Goal: Task Accomplishment & Management: Use online tool/utility

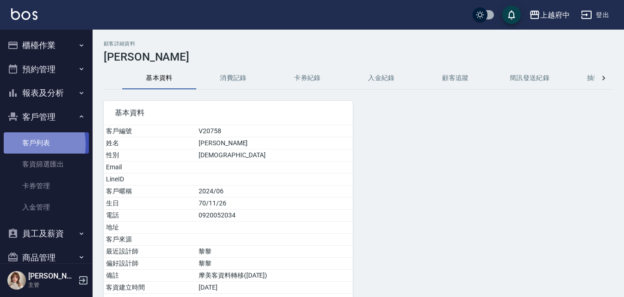
click at [17, 144] on link "客戶列表" at bounding box center [46, 142] width 85 height 21
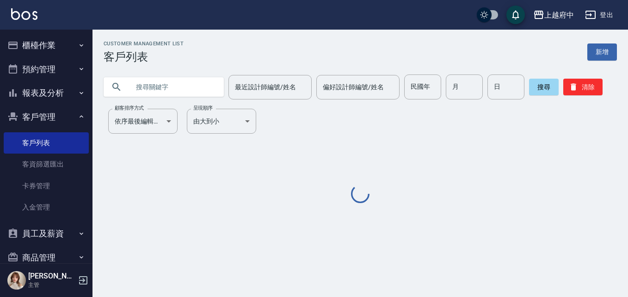
click at [146, 83] on input "text" at bounding box center [173, 87] width 87 height 25
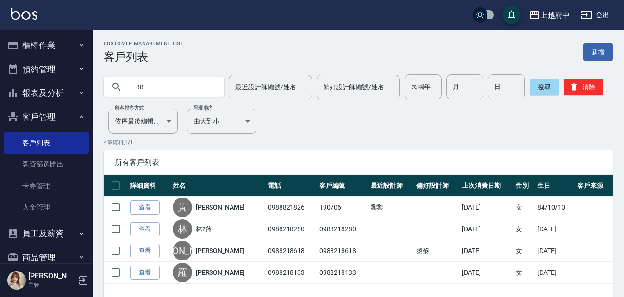
type input "8"
type input "5218"
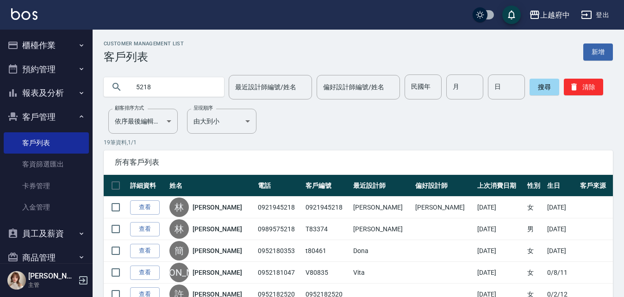
drag, startPoint x: 176, startPoint y: 87, endPoint x: 121, endPoint y: 99, distance: 56.3
click at [121, 99] on div "5218" at bounding box center [164, 87] width 120 height 25
click at [177, 86] on input "text" at bounding box center [173, 87] width 87 height 25
paste input "0972983294"
type input "0972983294"
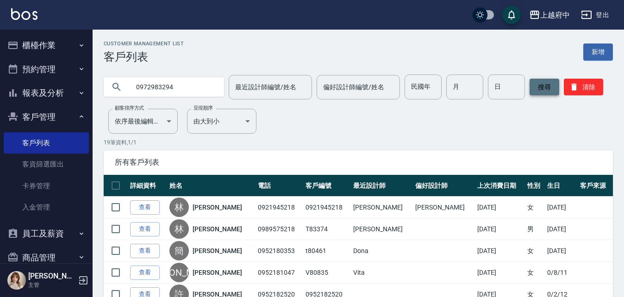
click at [552, 84] on button "搜尋" at bounding box center [544, 87] width 30 height 17
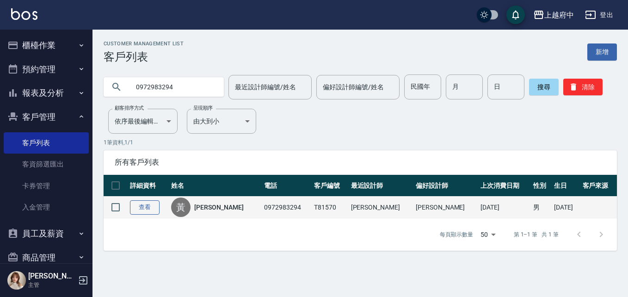
click at [159, 206] on link "查看" at bounding box center [145, 207] width 30 height 14
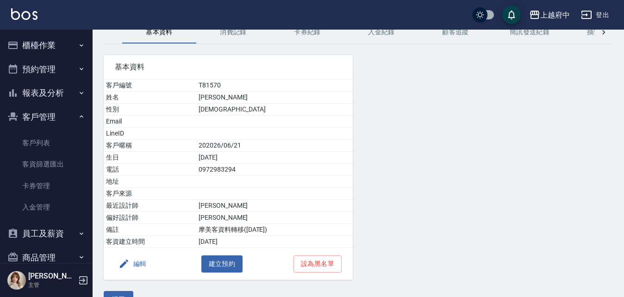
scroll to position [46, 0]
click at [258, 33] on button "消費記錄" at bounding box center [233, 32] width 74 height 22
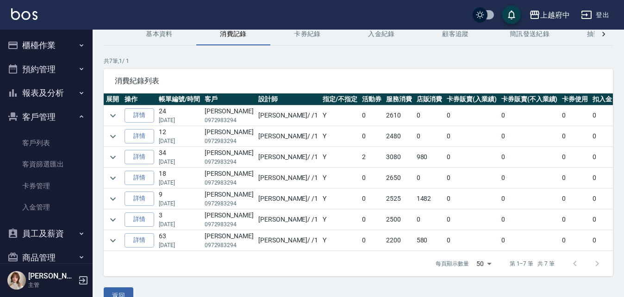
scroll to position [46, 0]
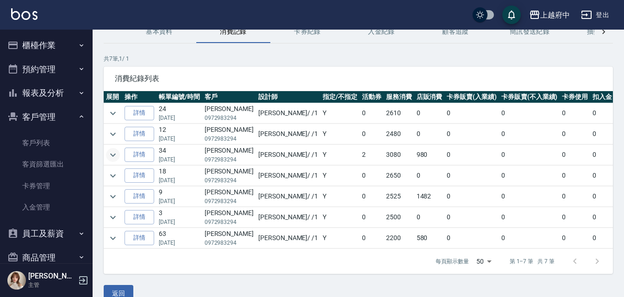
click at [112, 156] on icon "expand row" at bounding box center [112, 154] width 11 height 11
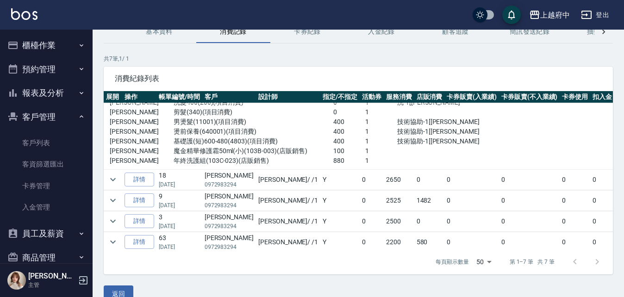
scroll to position [103, 0]
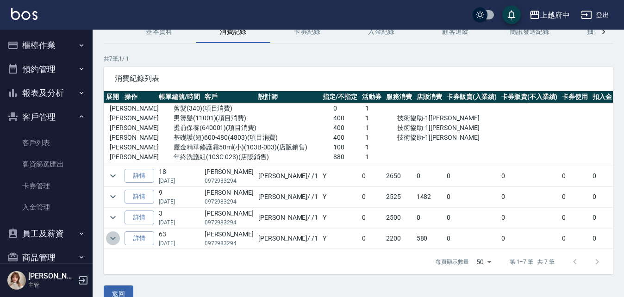
click at [109, 233] on icon "expand row" at bounding box center [112, 238] width 11 height 11
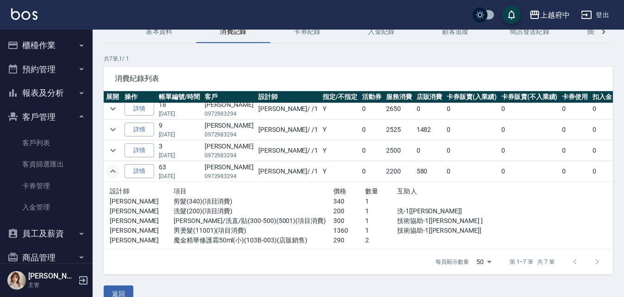
scroll to position [170, 0]
click at [117, 128] on icon "expand row" at bounding box center [112, 129] width 11 height 11
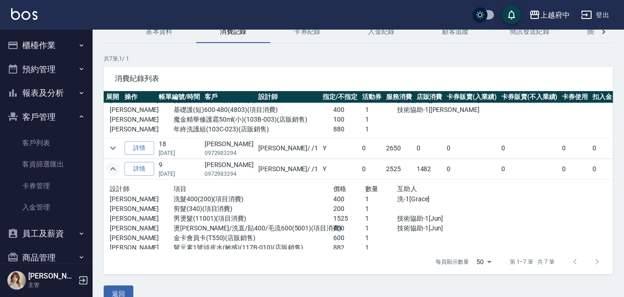
scroll to position [0, 0]
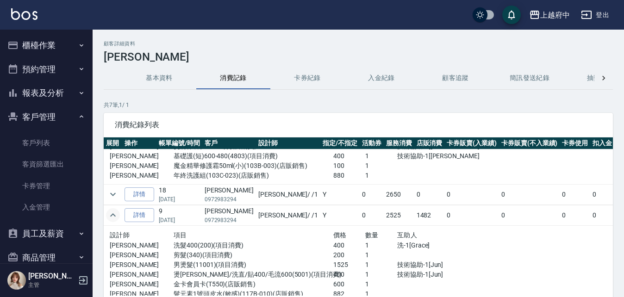
click at [181, 93] on div "顧客詳細資料 黃立軒 基本資料 消費記錄 卡券紀錄 入金紀錄 顧客追蹤 簡訊發送紀錄 抽獎券紀錄 共 7 筆, 1 / 1 消費紀錄列表 展開 操作 帳單編號…" at bounding box center [358, 195] width 531 height 308
click at [182, 78] on button "基本資料" at bounding box center [159, 78] width 74 height 22
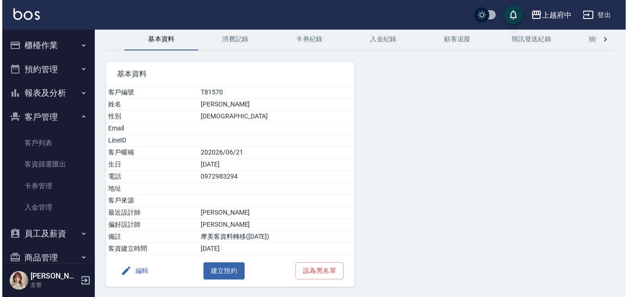
scroll to position [68, 0]
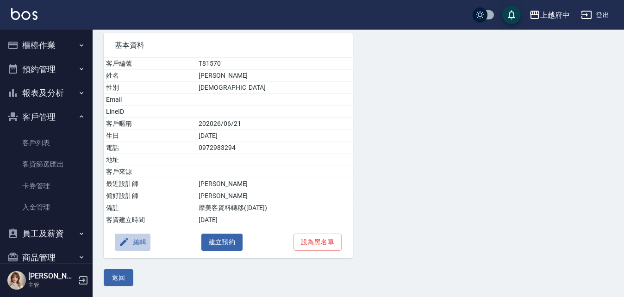
click at [129, 243] on icon "button" at bounding box center [123, 241] width 11 height 11
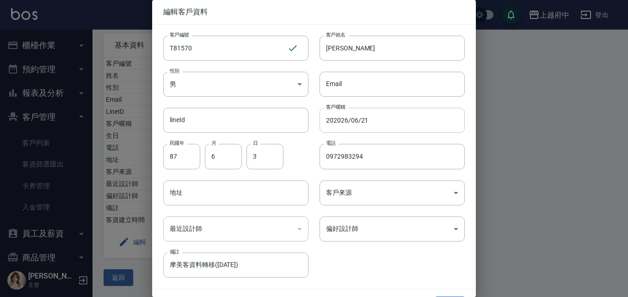
click at [332, 120] on input "202026/06/21" at bounding box center [392, 120] width 145 height 25
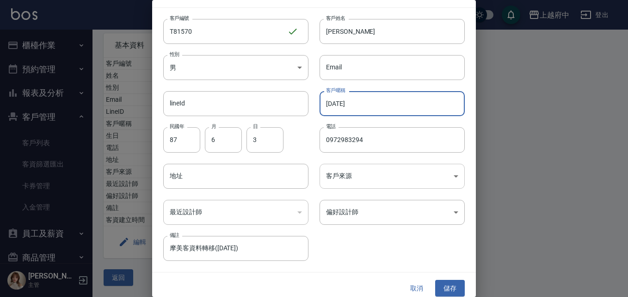
scroll to position [24, 0]
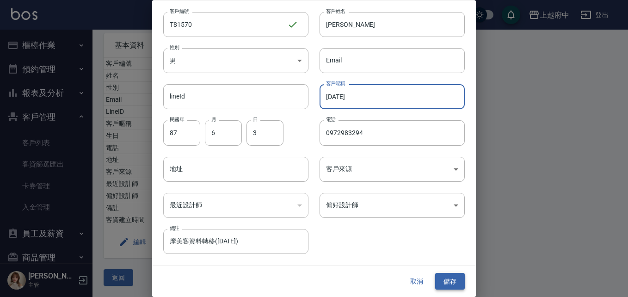
type input "2026/06/21"
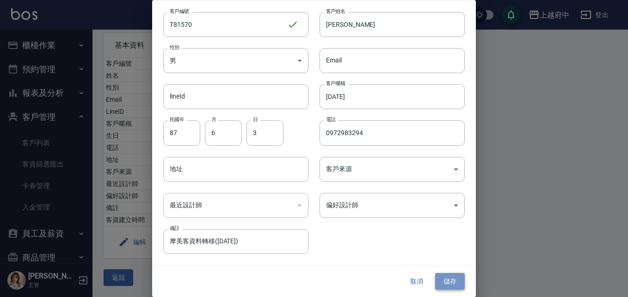
click at [442, 284] on button "儲存" at bounding box center [451, 281] width 30 height 17
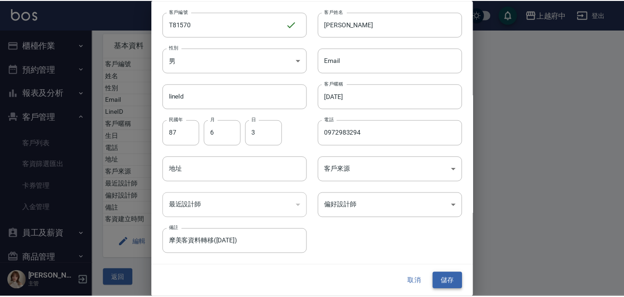
scroll to position [0, 0]
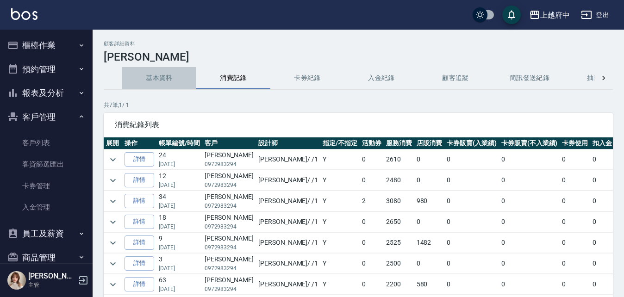
click at [163, 81] on button "基本資料" at bounding box center [159, 78] width 74 height 22
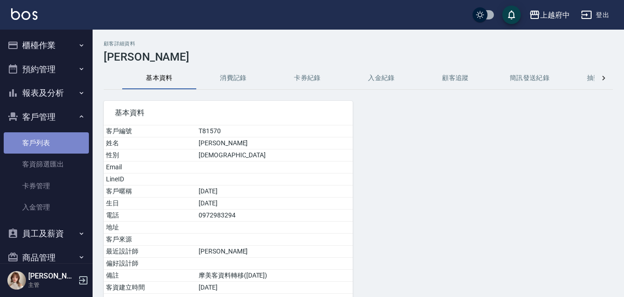
click at [48, 134] on link "客戶列表" at bounding box center [46, 142] width 85 height 21
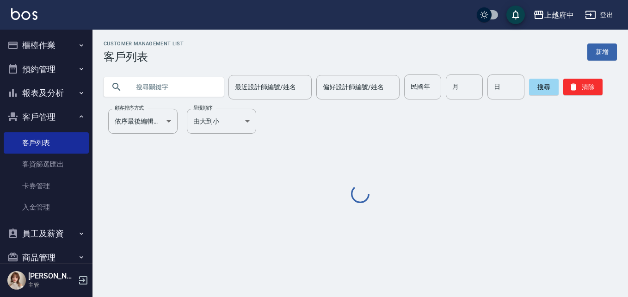
click at [150, 85] on input "text" at bounding box center [173, 87] width 87 height 25
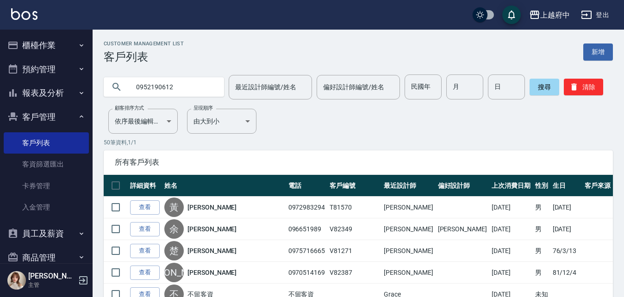
type input "0952190612"
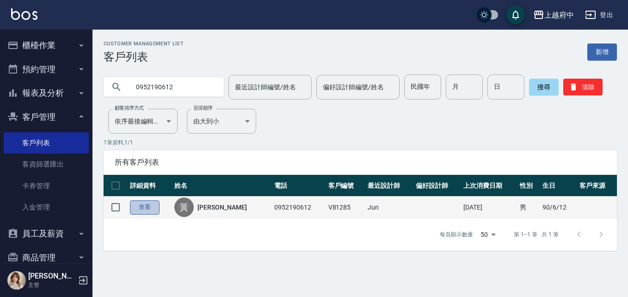
click at [148, 208] on link "查看" at bounding box center [145, 207] width 30 height 14
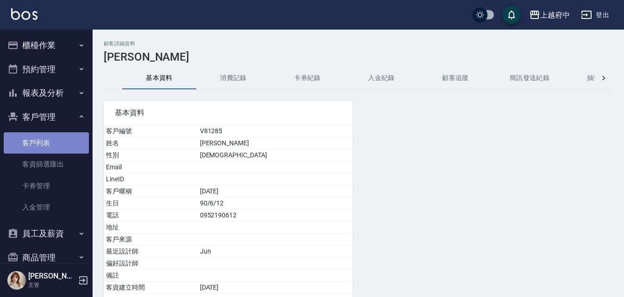
click at [53, 147] on link "客戶列表" at bounding box center [46, 142] width 85 height 21
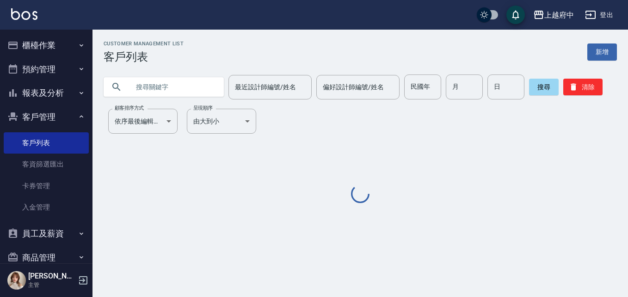
click at [170, 86] on input "text" at bounding box center [173, 87] width 87 height 25
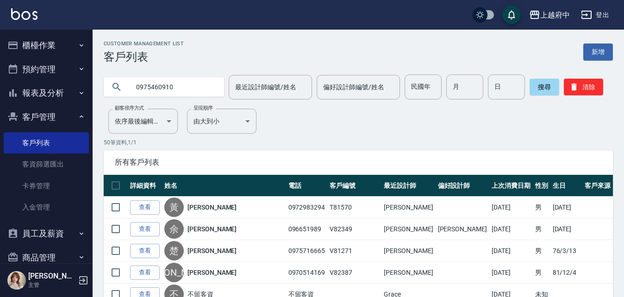
type input "0975460910"
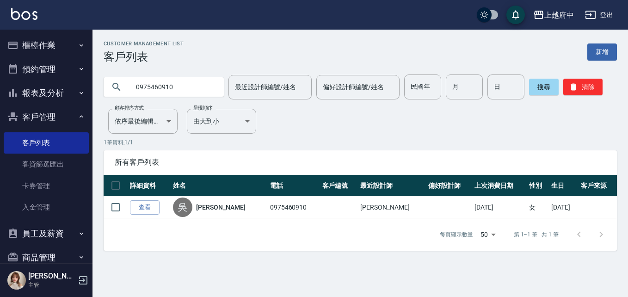
click at [135, 182] on th "詳細資料" at bounding box center [149, 186] width 43 height 22
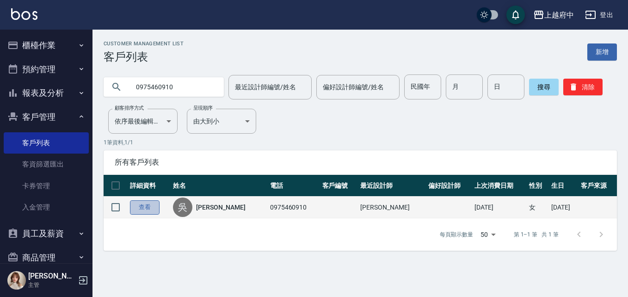
click at [135, 208] on link "查看" at bounding box center [145, 207] width 30 height 14
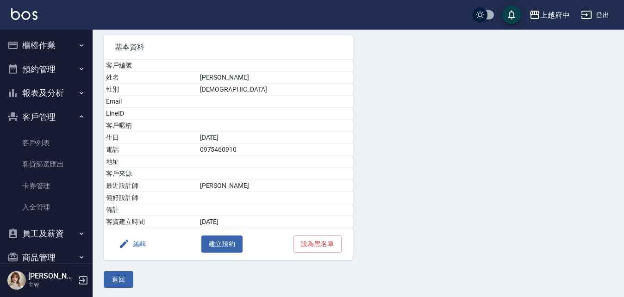
scroll to position [68, 0]
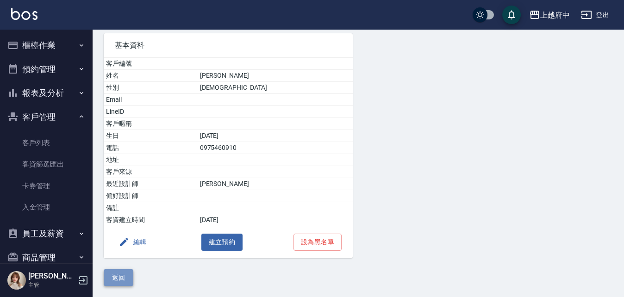
click at [110, 280] on button "返回" at bounding box center [119, 277] width 30 height 17
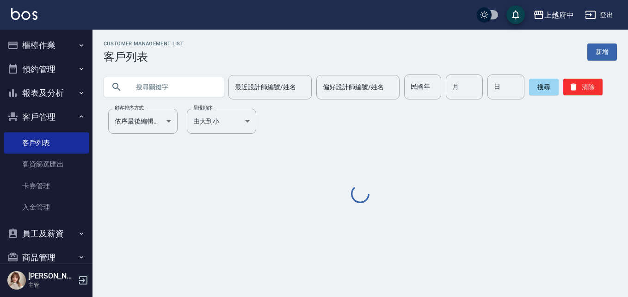
click at [157, 85] on input "text" at bounding box center [173, 87] width 87 height 25
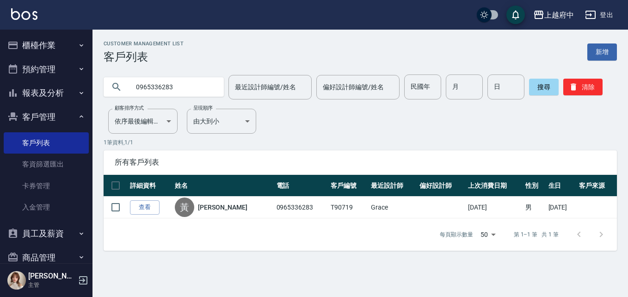
click at [164, 91] on input "0965336283" at bounding box center [173, 87] width 87 height 25
type input "0908670517"
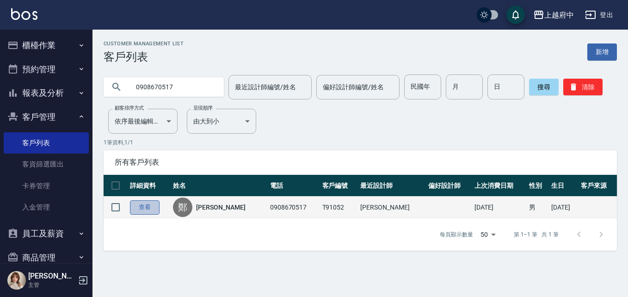
click at [139, 207] on link "查看" at bounding box center [145, 207] width 30 height 14
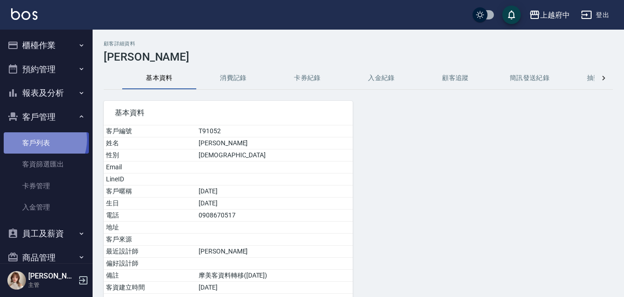
drag, startPoint x: 39, startPoint y: 140, endPoint x: 37, endPoint y: 135, distance: 5.0
click at [39, 140] on link "客戶列表" at bounding box center [46, 142] width 85 height 21
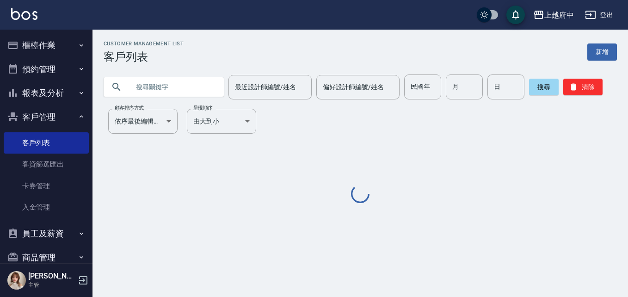
click at [173, 89] on input "text" at bounding box center [173, 87] width 87 height 25
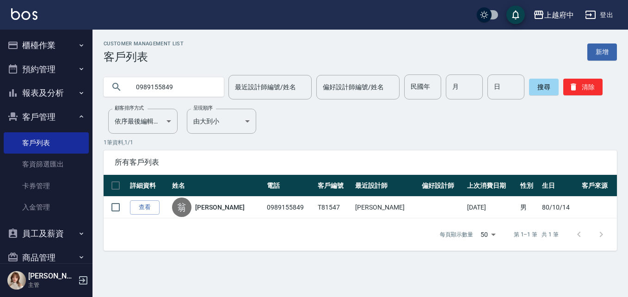
drag, startPoint x: 180, startPoint y: 87, endPoint x: 86, endPoint y: 94, distance: 93.8
click at [81, 94] on div "上越府中 登出 櫃檯作業 打帳單 帳單列表 掛單列表 營業儀表板 現金收支登錄 材料自購登錄 每日結帳 排班表 現場電腦打卡 預約管理 預約管理 單日預約紀錄…" at bounding box center [314, 148] width 628 height 297
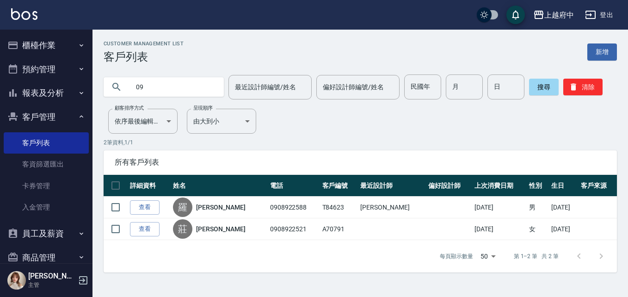
type input "0"
type input "0911629090"
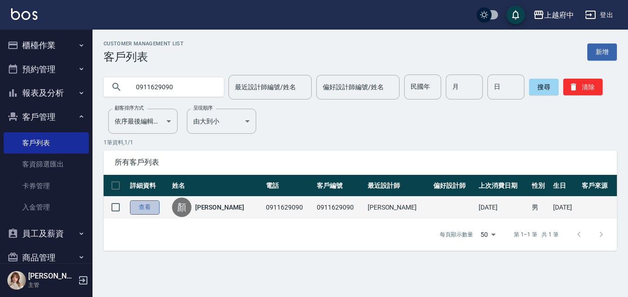
click at [159, 207] on link "查看" at bounding box center [145, 207] width 30 height 14
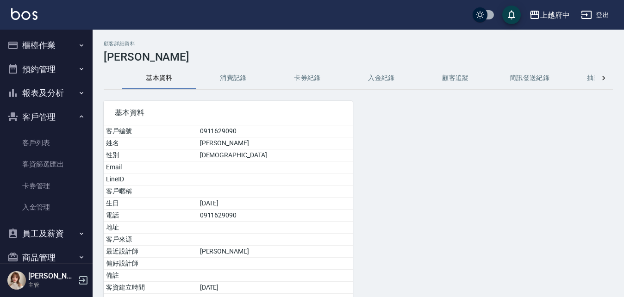
click at [233, 82] on button "消費記錄" at bounding box center [233, 78] width 74 height 22
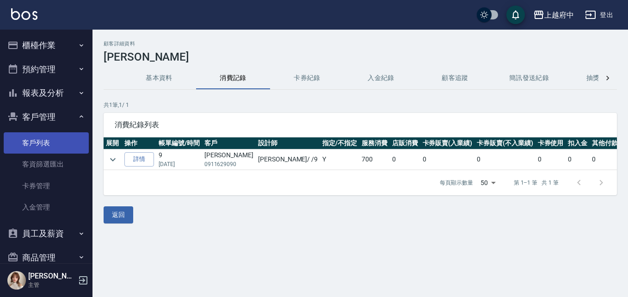
click at [75, 135] on link "客戶列表" at bounding box center [46, 142] width 85 height 21
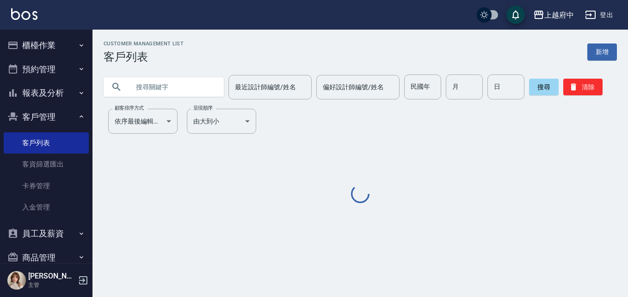
click at [162, 96] on input "text" at bounding box center [173, 87] width 87 height 25
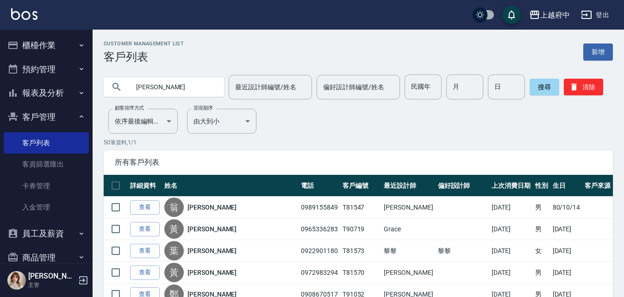
type input "鄭文翔"
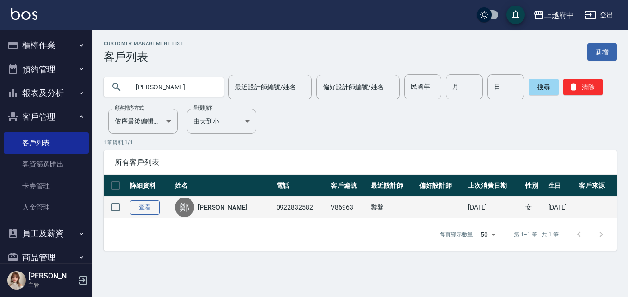
click at [145, 203] on link "查看" at bounding box center [145, 207] width 30 height 14
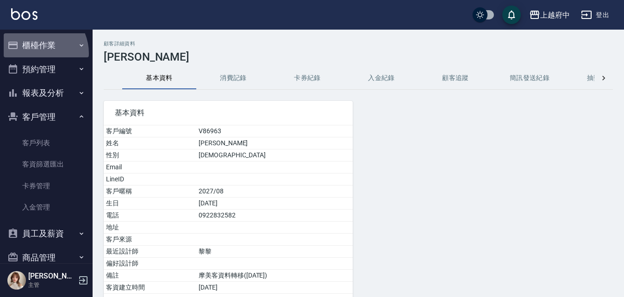
click at [37, 53] on button "櫃檯作業" at bounding box center [46, 45] width 85 height 24
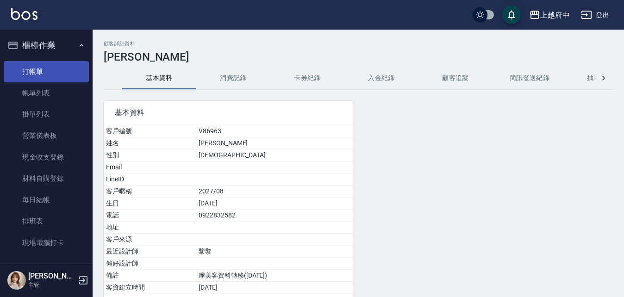
click at [34, 71] on link "打帳單" at bounding box center [46, 71] width 85 height 21
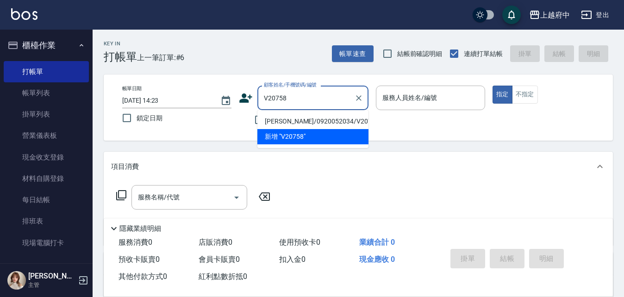
click at [318, 120] on li "[PERSON_NAME]/0920052034/V20758" at bounding box center [312, 121] width 111 height 15
type input "[PERSON_NAME]/0920052034/V20758"
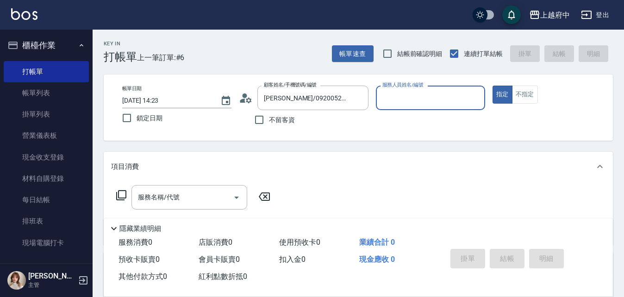
type input "黎黎-3"
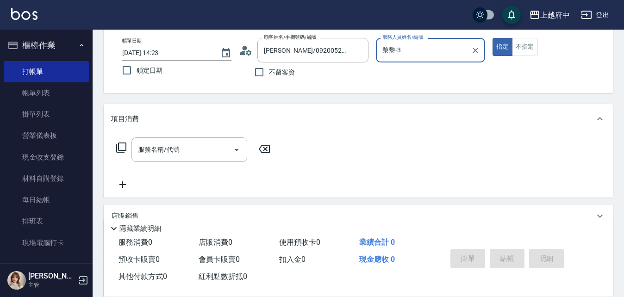
scroll to position [93, 0]
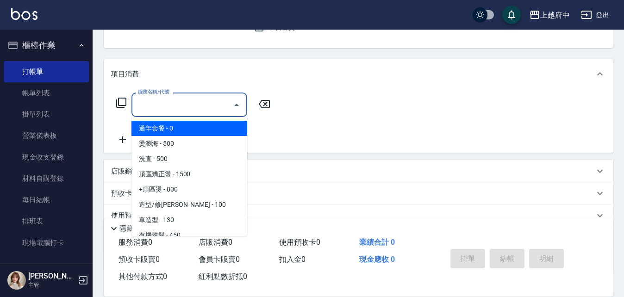
click at [163, 105] on input "服務名稱/代號" at bounding box center [182, 105] width 93 height 16
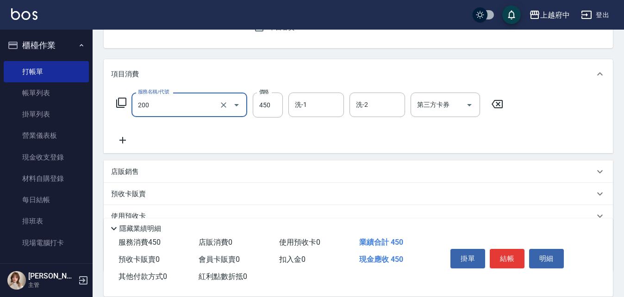
type input "有機洗髮(200)"
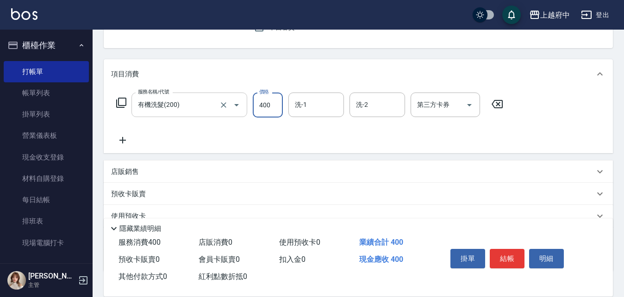
type input "400"
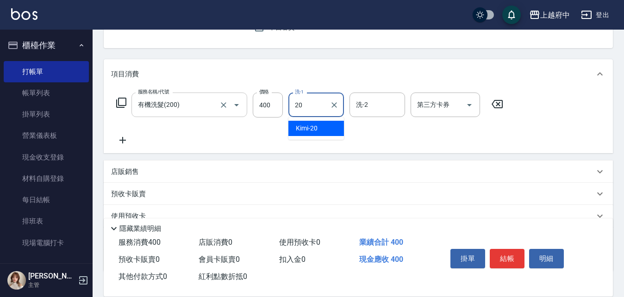
type input "Kimi-20"
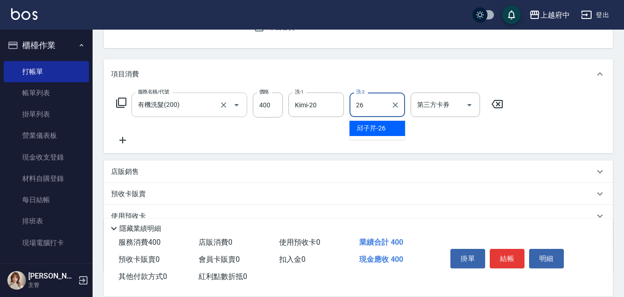
type input "[PERSON_NAME]-26"
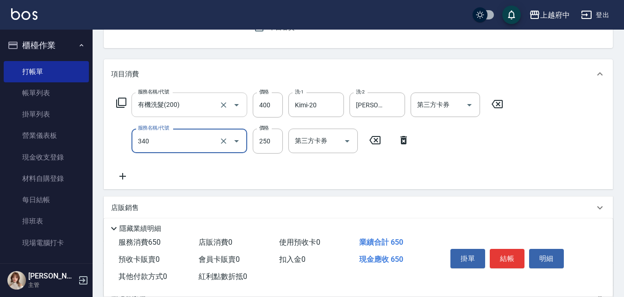
type input "剪髮(340)"
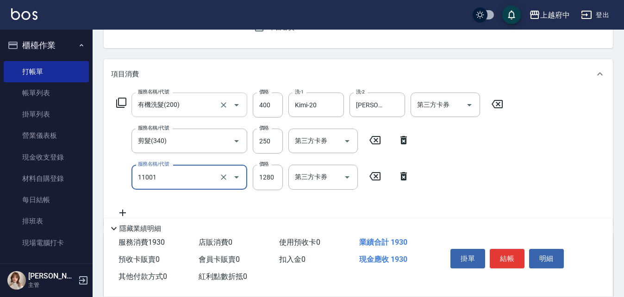
type input "燙髮S(11001)"
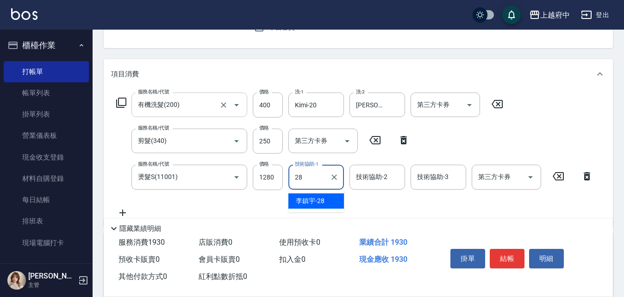
type input "[PERSON_NAME]-28"
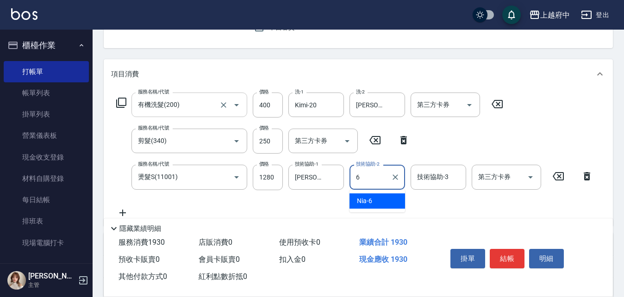
type input "Nia-6"
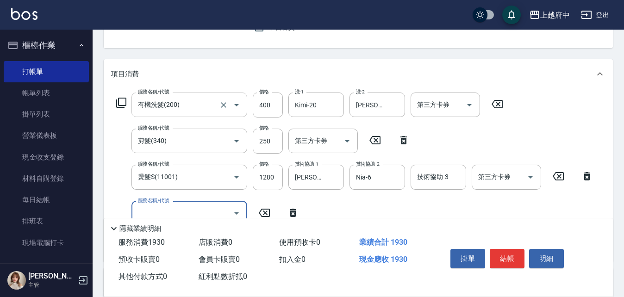
scroll to position [139, 0]
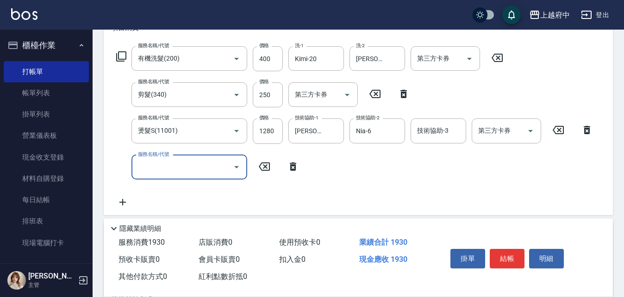
click at [263, 121] on label "價格" at bounding box center [264, 117] width 10 height 7
click at [263, 121] on input "1280" at bounding box center [268, 130] width 30 height 25
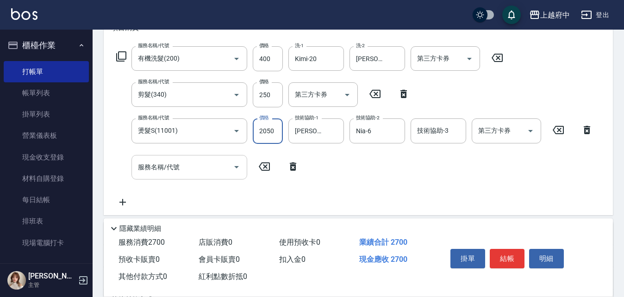
type input "2050"
click at [189, 170] on input "服務名稱/代號" at bounding box center [182, 167] width 93 height 16
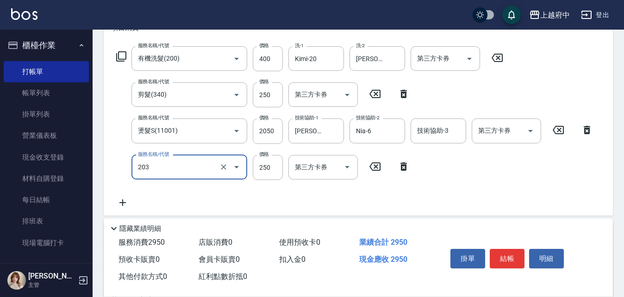
type input "升級滋養護髮(203)"
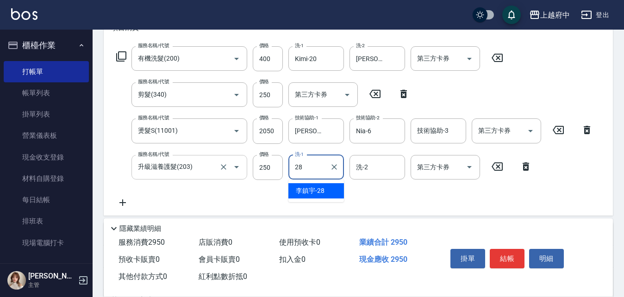
type input "[PERSON_NAME]-28"
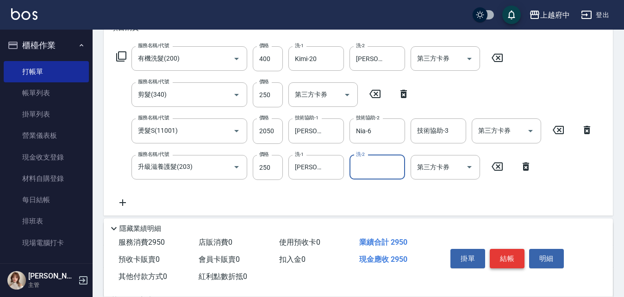
click at [505, 249] on button "結帳" at bounding box center [507, 258] width 35 height 19
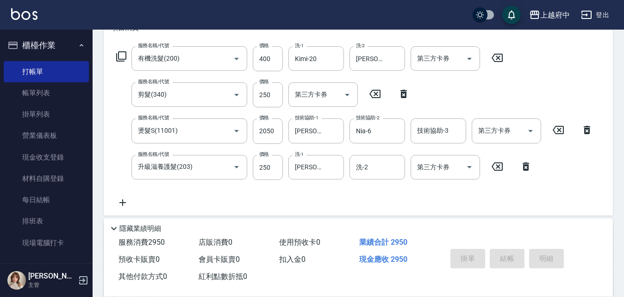
type input "2025/10/12 15:38"
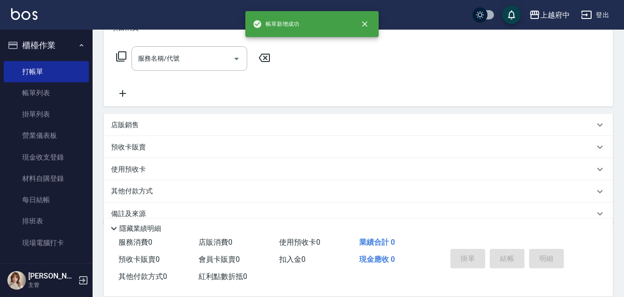
scroll to position [0, 0]
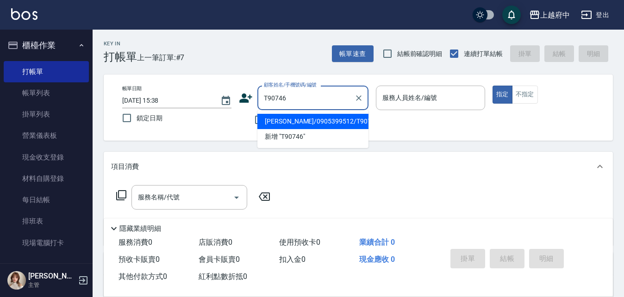
click at [339, 123] on li "[PERSON_NAME]/0905399512/T90746" at bounding box center [312, 121] width 111 height 15
type input "[PERSON_NAME]/0905399512/T90746"
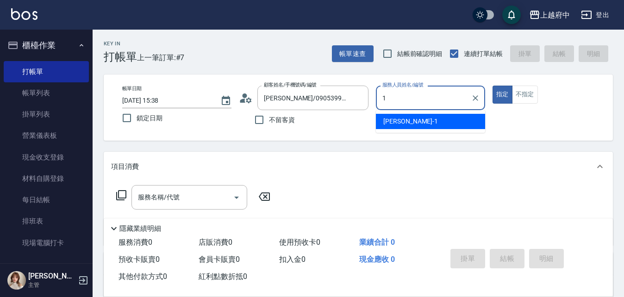
type input "[PERSON_NAME] -1"
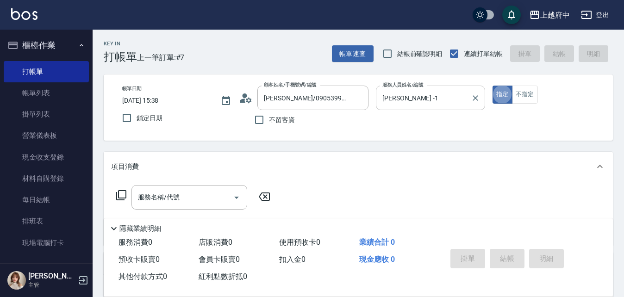
type button "true"
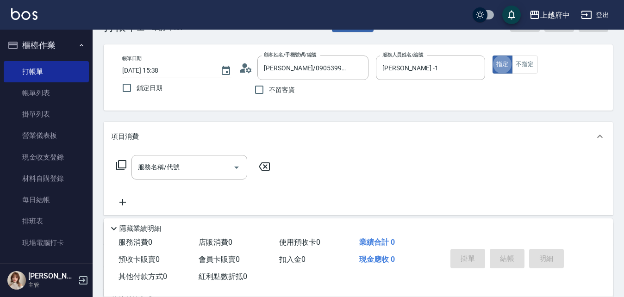
scroll to position [46, 0]
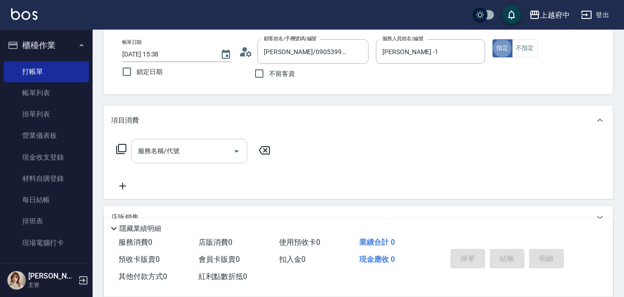
click at [175, 150] on input "服務名稱/代號" at bounding box center [182, 151] width 93 height 16
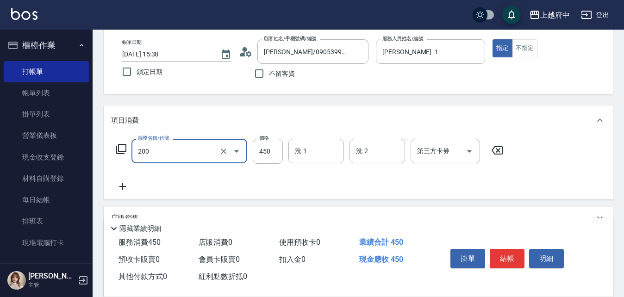
type input "有機洗髮(200)"
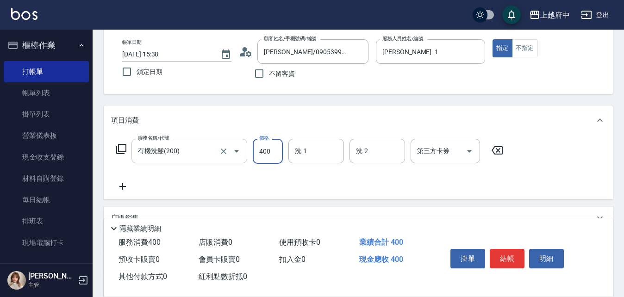
type input "400"
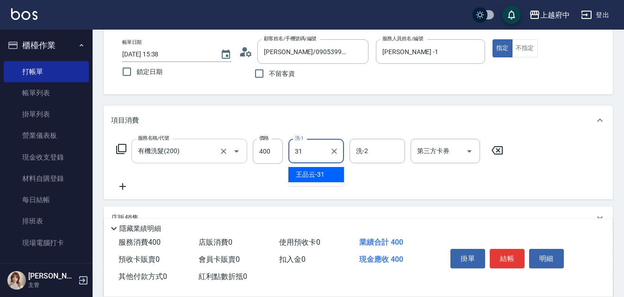
type input "[PERSON_NAME]-31"
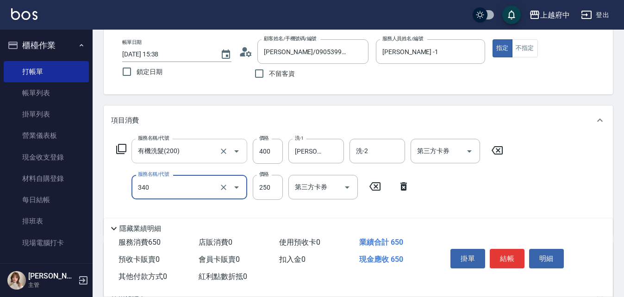
type input "剪髮(340)"
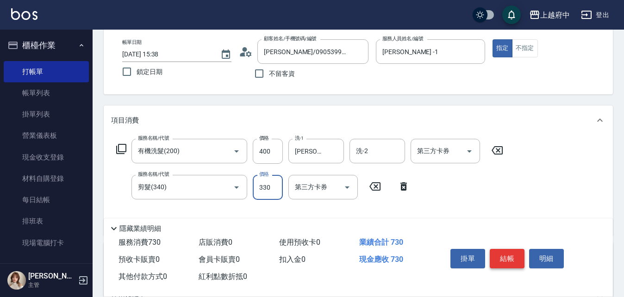
type input "330"
click at [504, 260] on button "結帳" at bounding box center [507, 258] width 35 height 19
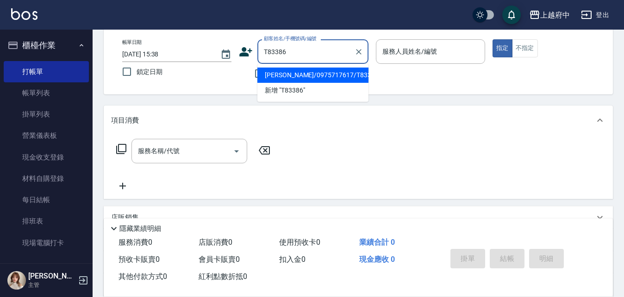
click at [334, 75] on li "[PERSON_NAME]/0975717617/T83386" at bounding box center [312, 75] width 111 height 15
type input "[PERSON_NAME]/0975717617/T83386"
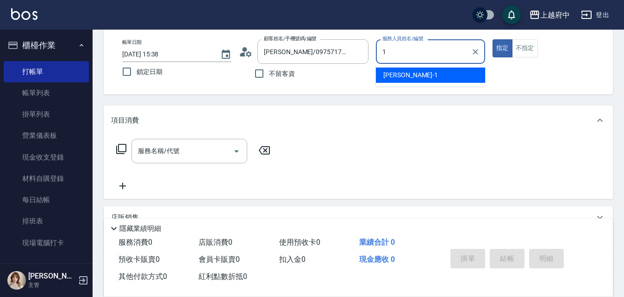
type input "[PERSON_NAME] -1"
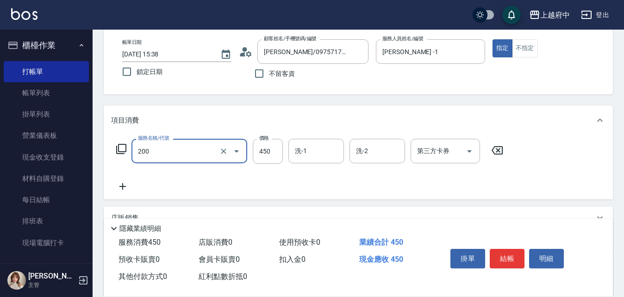
type input "有機洗髮(200)"
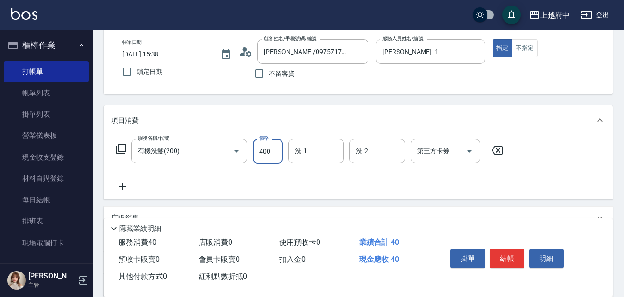
type input "400"
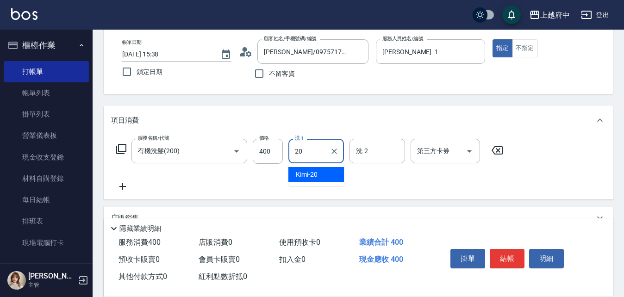
type input "Kimi-20"
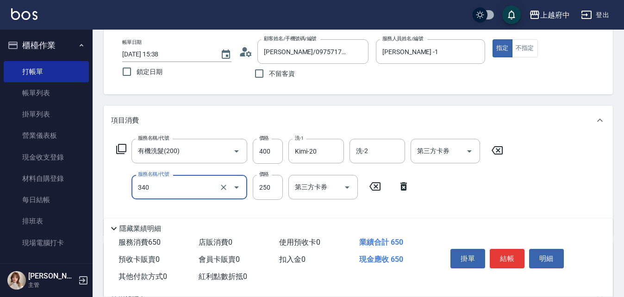
type input "剪髮(340)"
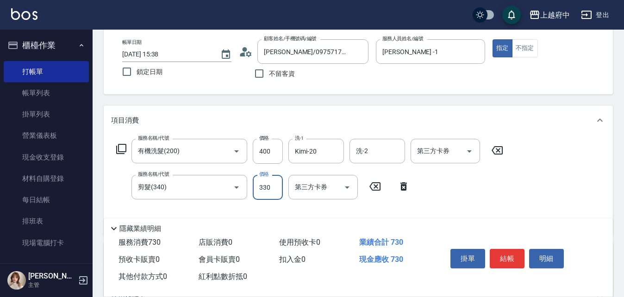
type input "330"
click at [323, 99] on div "Key In 打帳單 上一筆訂單:#8 帳單速查 結帳前確認明細 連續打單結帳 掛單 結帳 明細 帳單日期 2025/10/12 15:38 鎖定日期 顧客姓…" at bounding box center [358, 213] width 531 height 460
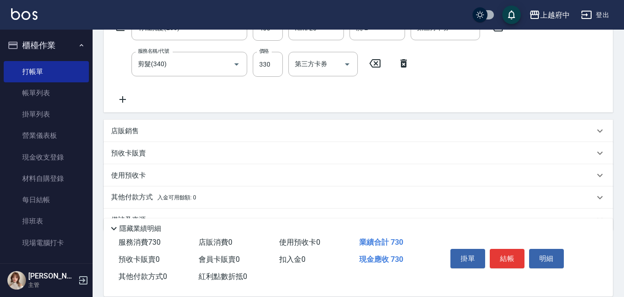
scroll to position [185, 0]
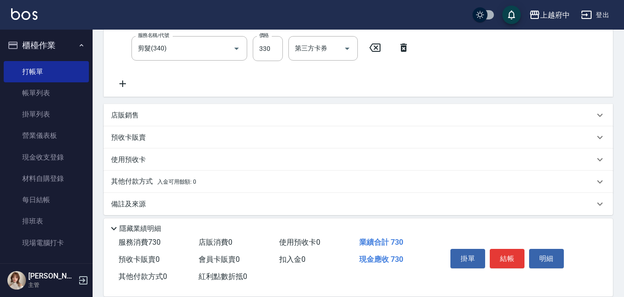
click at [145, 115] on div "店販銷售" at bounding box center [352, 116] width 483 height 10
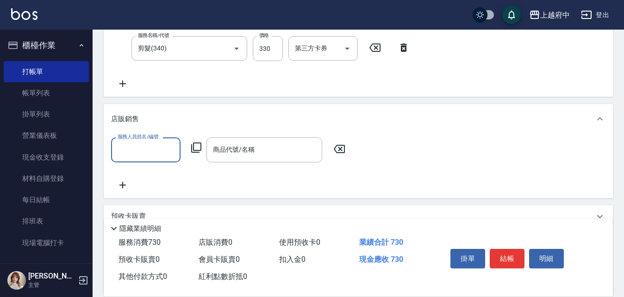
scroll to position [0, 0]
type input "[PERSON_NAME] -1"
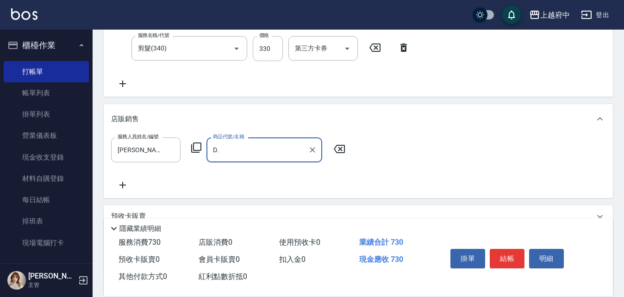
type input "D"
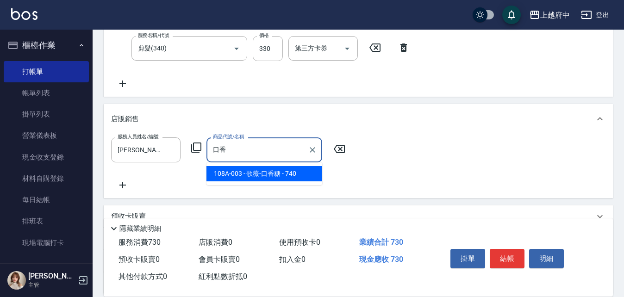
click at [270, 173] on span "108A-003 - 歌薇-口香糖 - 740" at bounding box center [264, 173] width 116 height 15
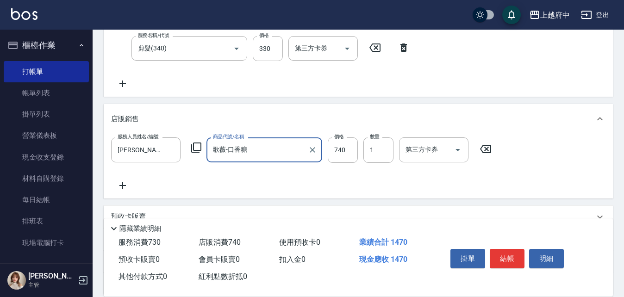
type input "歌薇-口香糖"
click at [123, 187] on icon at bounding box center [122, 185] width 6 height 6
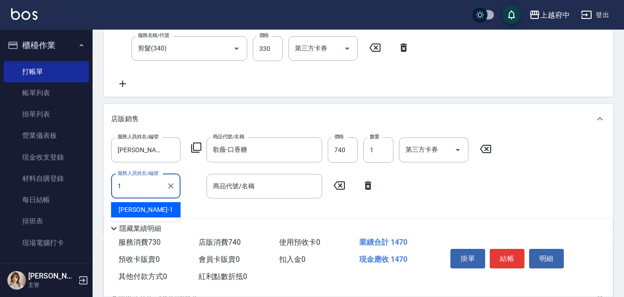
type input "[PERSON_NAME] -1"
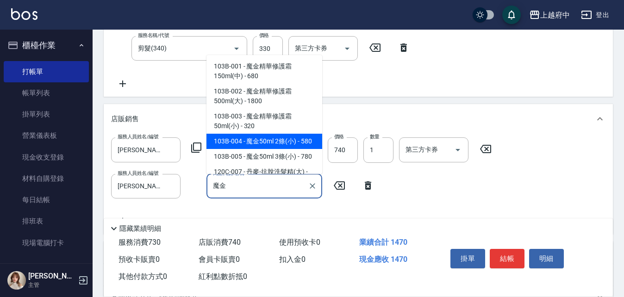
click at [262, 136] on span "103B-004 - 魔金50ml 2條(小) - 580" at bounding box center [264, 141] width 116 height 15
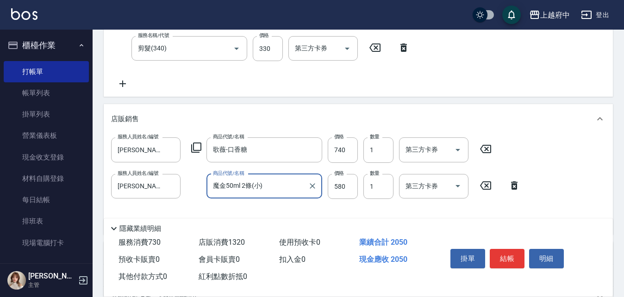
click at [282, 192] on input "魔金50ml 2條(小)" at bounding box center [257, 186] width 93 height 16
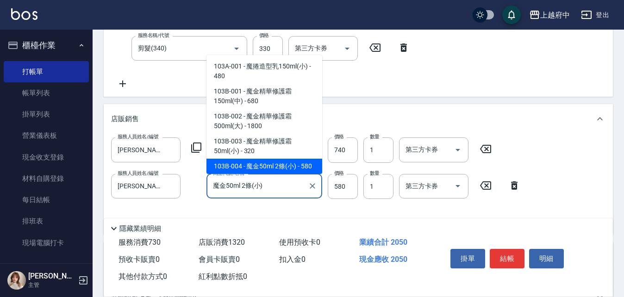
scroll to position [10, 0]
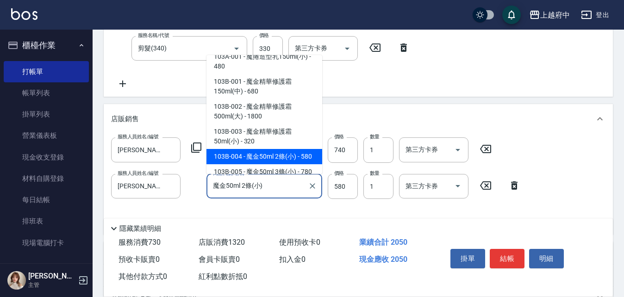
click at [282, 192] on input "魔金50ml 2條(小)" at bounding box center [257, 186] width 93 height 16
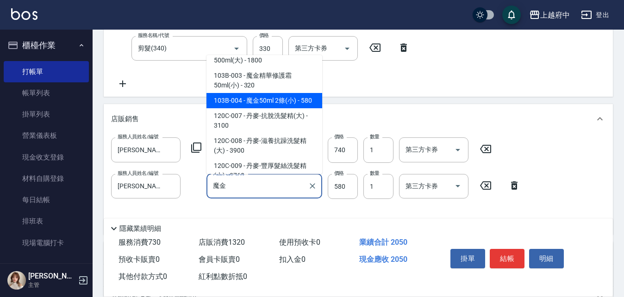
scroll to position [0, 0]
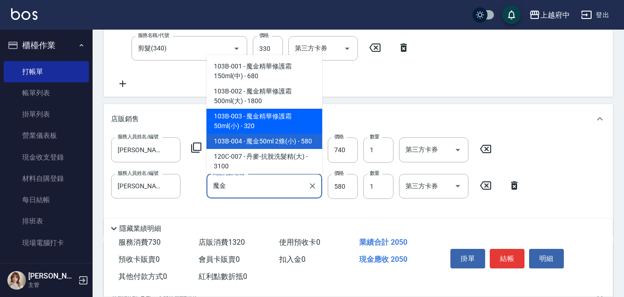
click at [273, 130] on span "103B-003 - 魔金精華修護霜50ml(小) - 320" at bounding box center [264, 121] width 116 height 25
type input "魔金精華修護霜50ml(小)"
type input "320"
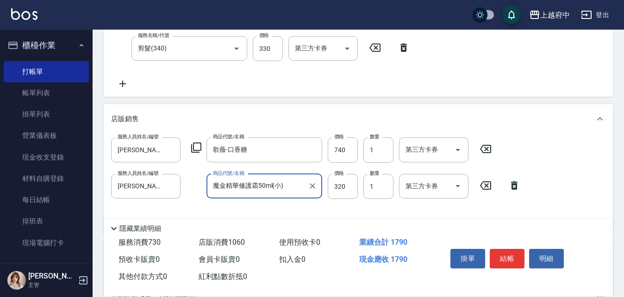
type input "魔金精華修護霜50ml(小)"
click at [360, 159] on div "服務人員姓名/編號 Annie -1 服務人員姓名/編號 商品代號/名稱 歌薇-口香糖 商品代號/名稱 價格 740 價格 數量 1 數量 第三方卡券 第三方…" at bounding box center [304, 149] width 386 height 25
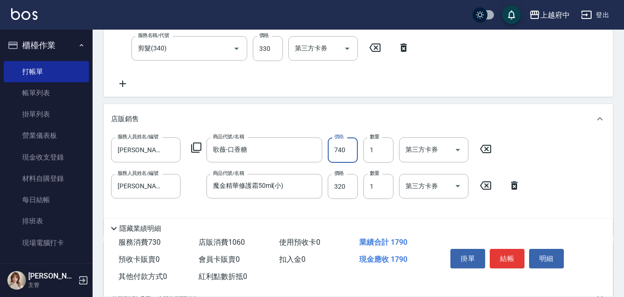
click at [355, 151] on input "740" at bounding box center [343, 149] width 30 height 25
type input "666"
click at [342, 190] on input "320" at bounding box center [343, 186] width 30 height 25
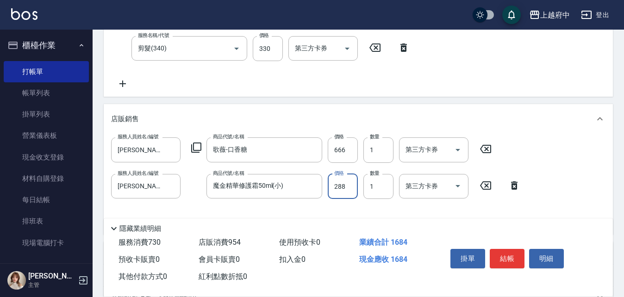
type input "288"
click at [343, 100] on div "項目消費 服務名稱/代號 有機洗髮(200) 服務名稱/代號 價格 400 價格 洗-1 Kimi-20 洗-1 洗-2 洗-2 第三方卡券 第三方卡券 服務…" at bounding box center [358, 149] width 509 height 364
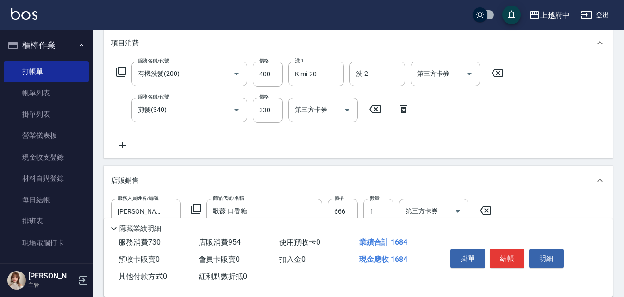
scroll to position [139, 0]
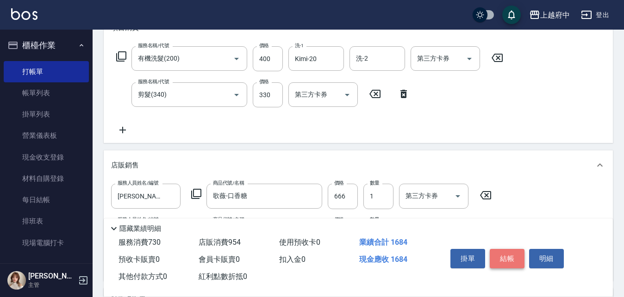
click at [504, 251] on button "結帳" at bounding box center [507, 258] width 35 height 19
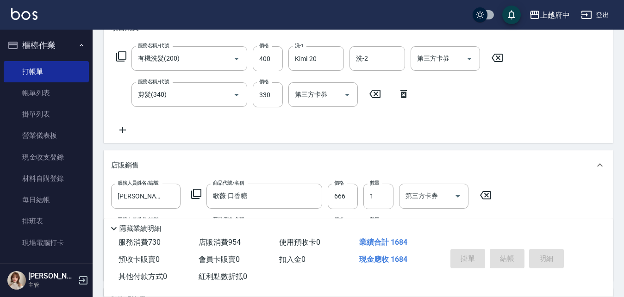
type input "2025/10/12 15:39"
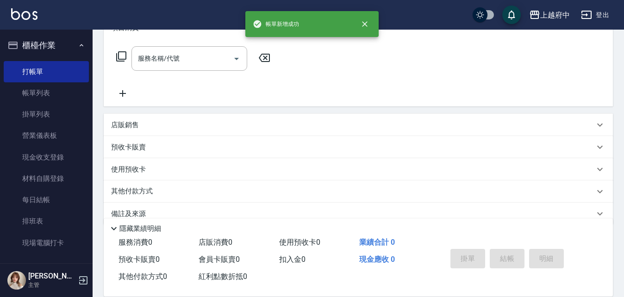
scroll to position [0, 0]
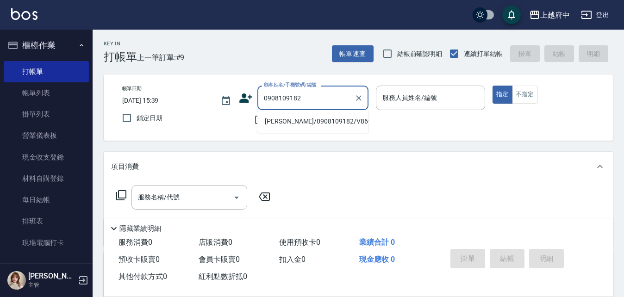
drag, startPoint x: 300, startPoint y: 120, endPoint x: 451, endPoint y: 119, distance: 151.3
click at [301, 121] on li "[PERSON_NAME]/0908109182/V86969" at bounding box center [312, 121] width 111 height 15
type input "[PERSON_NAME]/0908109182/V86969"
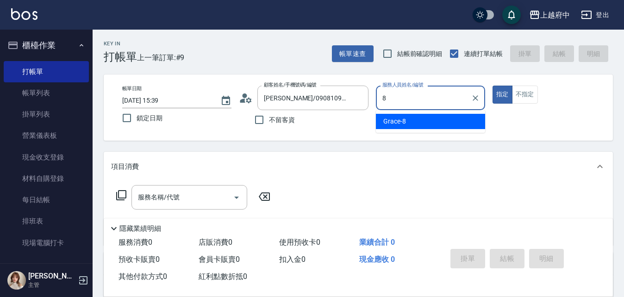
type input "Grace-8"
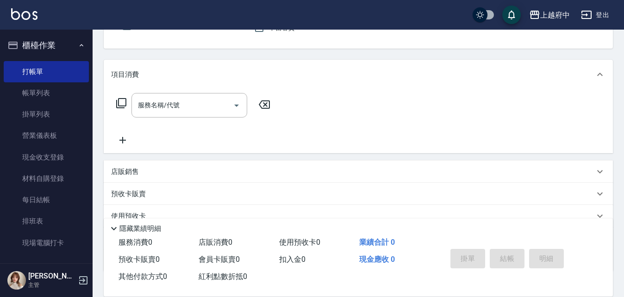
scroll to position [93, 0]
click at [184, 104] on input "服務名稱/代號" at bounding box center [182, 105] width 93 height 16
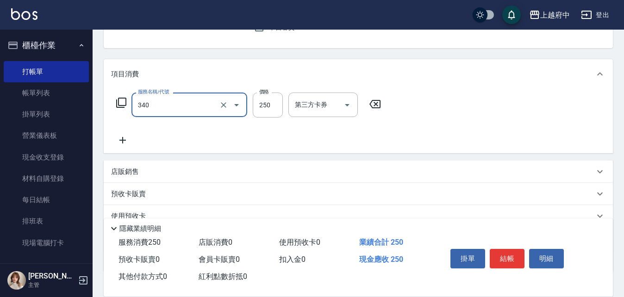
type input "剪髮(340)"
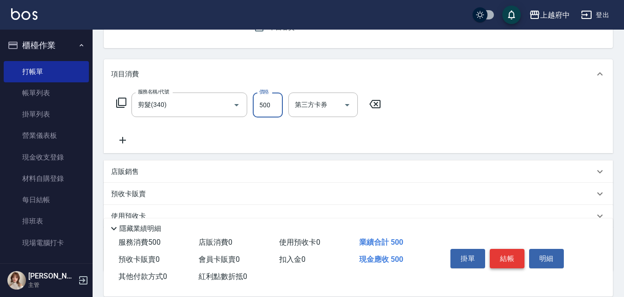
type input "500"
click at [497, 253] on button "結帳" at bounding box center [507, 258] width 35 height 19
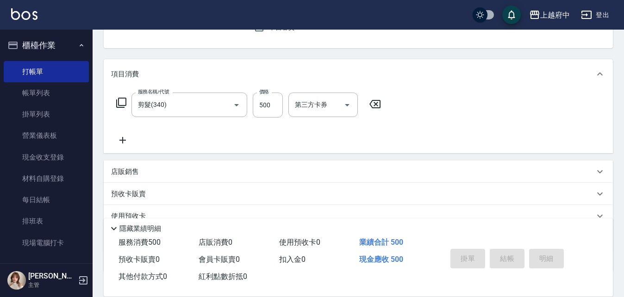
type input "2025/10/12 15:40"
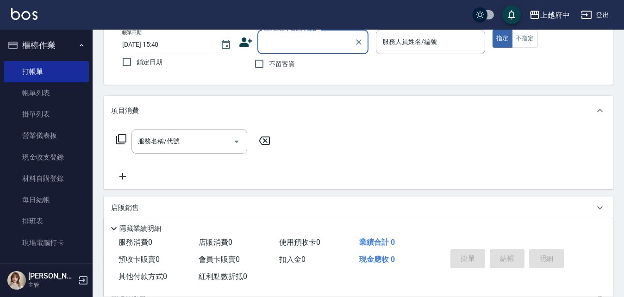
scroll to position [0, 0]
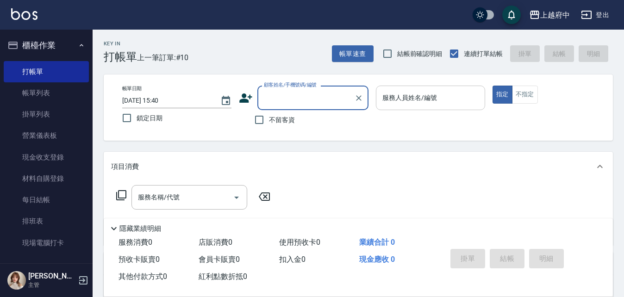
type input "ㄒ"
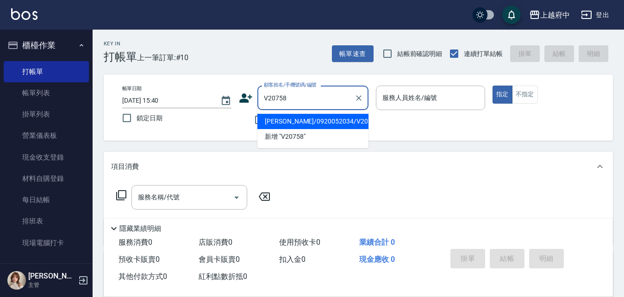
click at [286, 119] on li "[PERSON_NAME]/0920052034/V20758" at bounding box center [312, 121] width 111 height 15
type input "[PERSON_NAME]/0920052034/V20758"
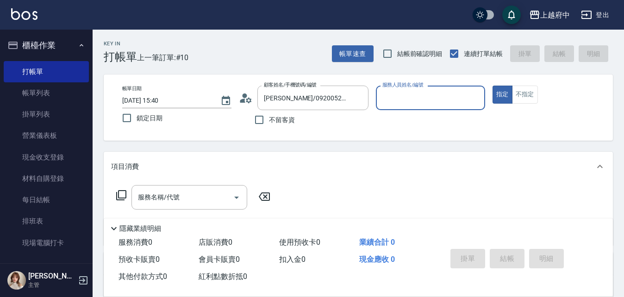
type input "黎黎-3"
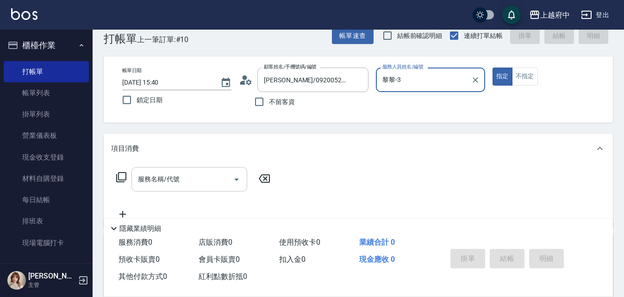
scroll to position [46, 0]
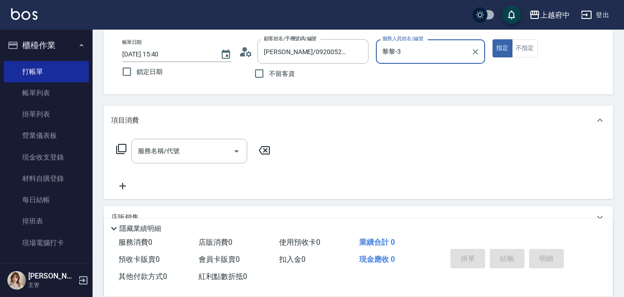
click at [151, 153] on input "服務名稱/代號" at bounding box center [182, 151] width 93 height 16
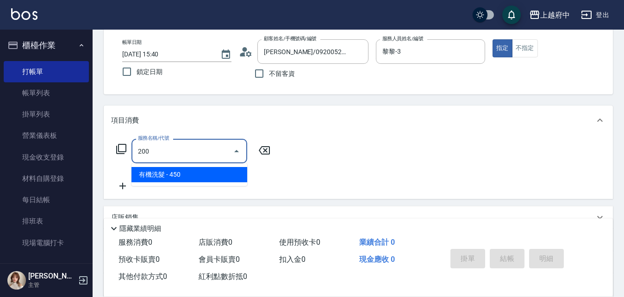
type input "有機洗髮(200)"
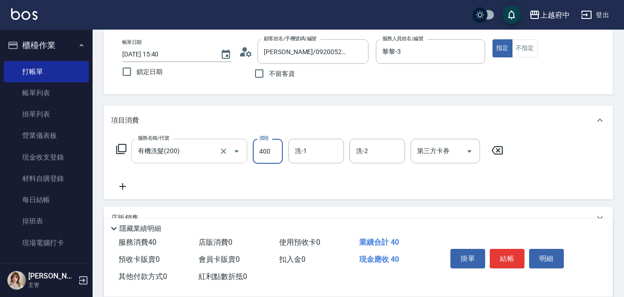
type input "400"
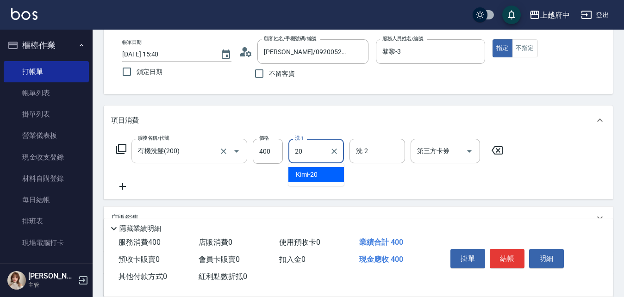
type input "Kimi-20"
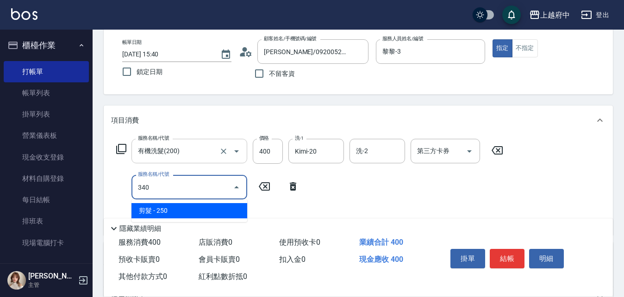
type input "剪髮(340)"
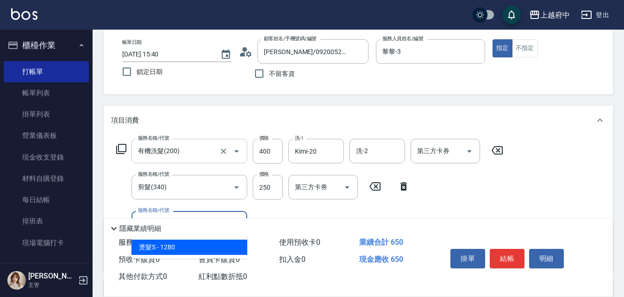
type input "燙髮S(11001)"
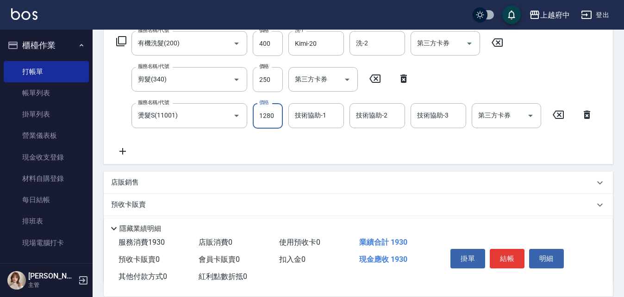
scroll to position [139, 0]
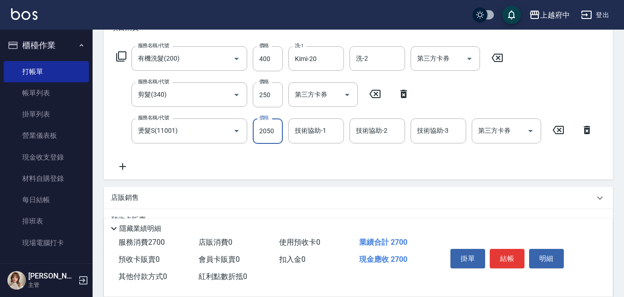
type input "2050"
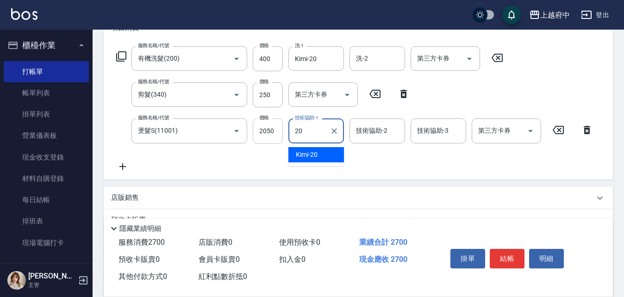
type input "Kimi-20"
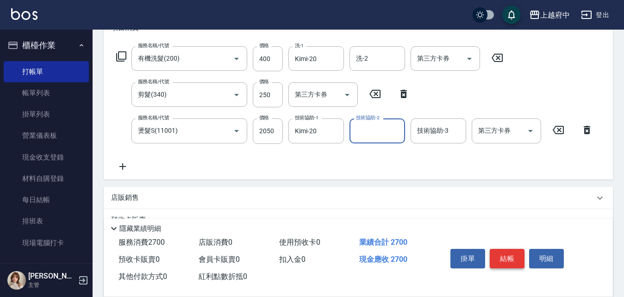
click at [512, 252] on button "結帳" at bounding box center [507, 258] width 35 height 19
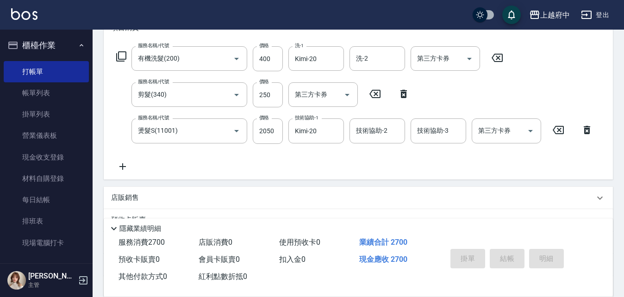
type input "2025/10/12 15:42"
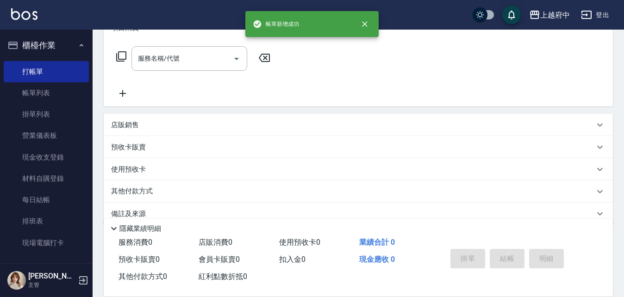
scroll to position [0, 0]
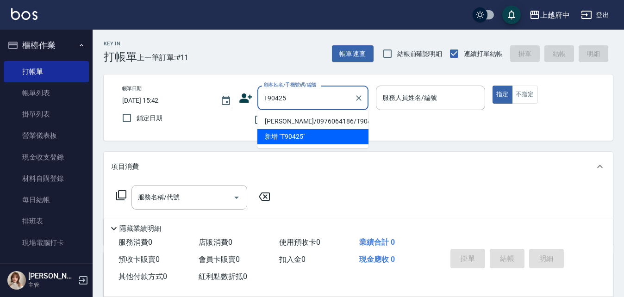
click at [324, 116] on li "[PERSON_NAME]/0976064186/T90425" at bounding box center [312, 121] width 111 height 15
type input "[PERSON_NAME]/0976064186/T90425"
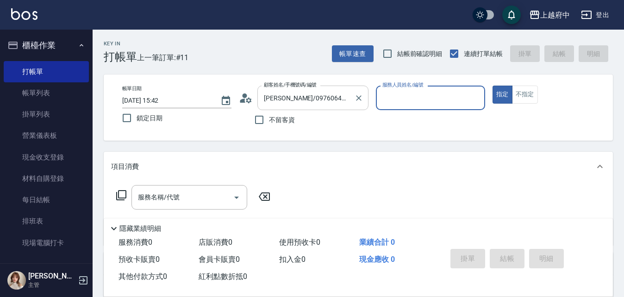
type input "[PERSON_NAME]-5"
click at [167, 195] on input "服務名稱/代號" at bounding box center [182, 197] width 93 height 16
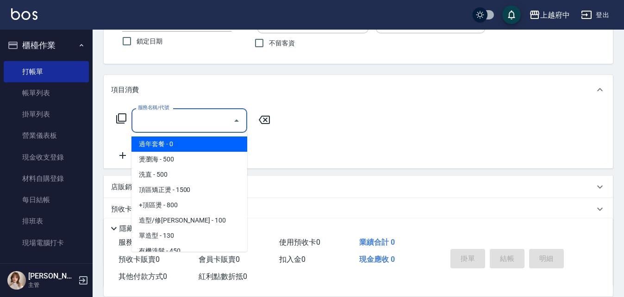
scroll to position [93, 0]
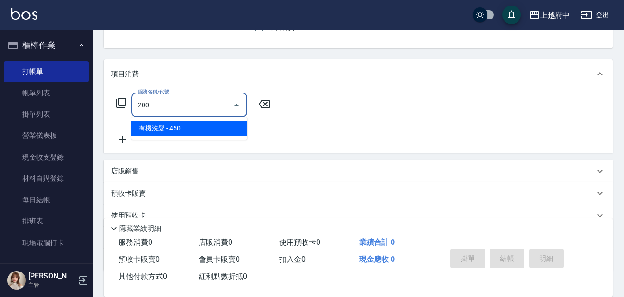
type input "有機洗髮(200)"
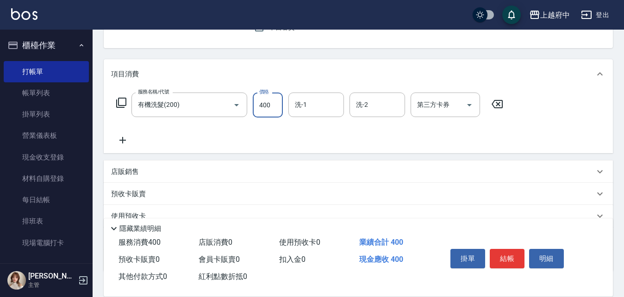
type input "400"
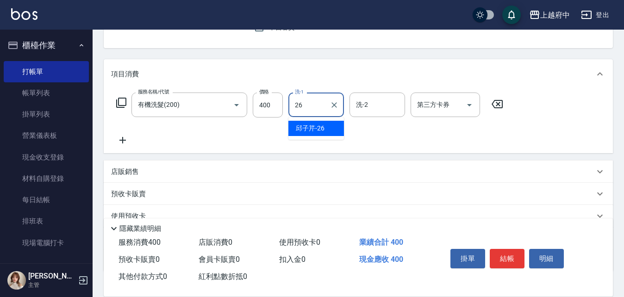
type input "[PERSON_NAME]-26"
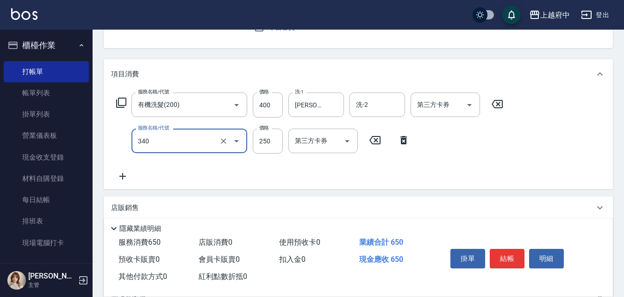
type input "剪髮(340)"
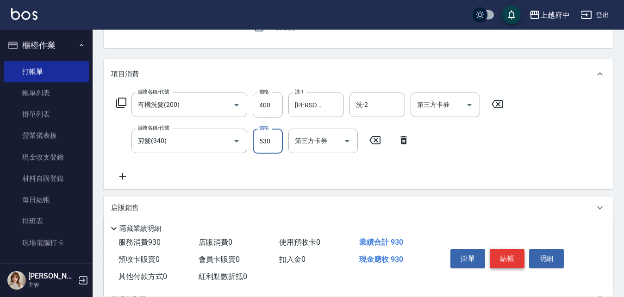
type input "530"
click at [505, 258] on button "結帳" at bounding box center [507, 258] width 35 height 19
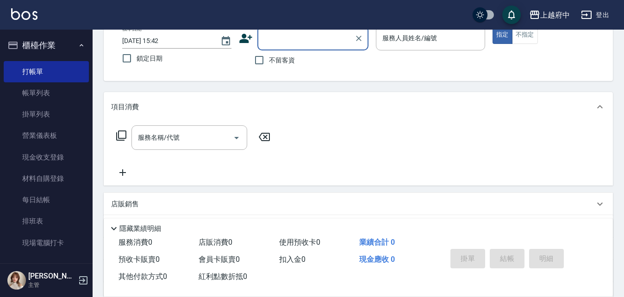
scroll to position [44, 0]
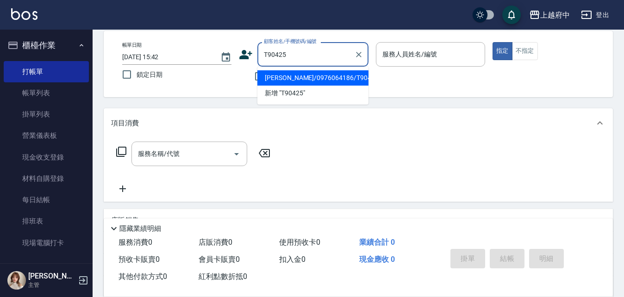
click at [301, 78] on li "[PERSON_NAME]/0976064186/T90425" at bounding box center [312, 77] width 111 height 15
type input "[PERSON_NAME]/0976064186/T90425"
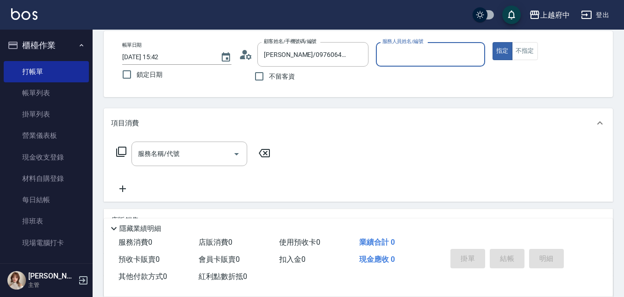
type input "[PERSON_NAME]-5"
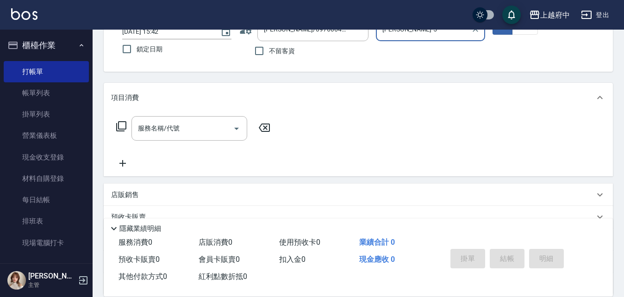
scroll to position [90, 0]
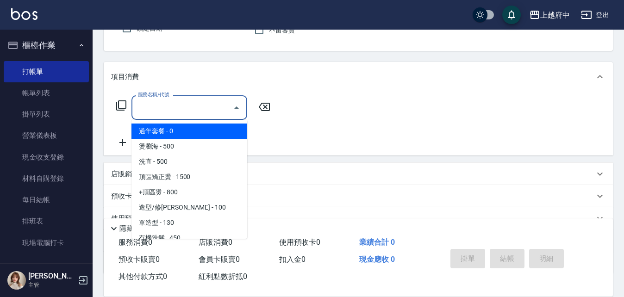
click at [204, 101] on input "服務名稱/代號" at bounding box center [182, 108] width 93 height 16
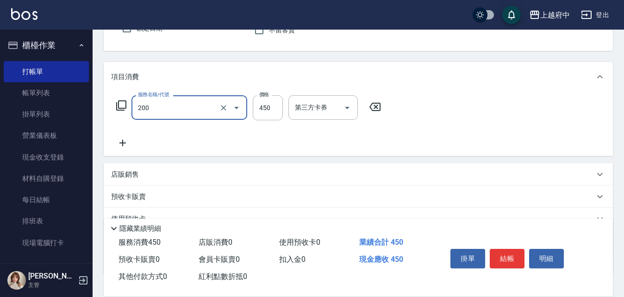
type input "有機洗髮(200)"
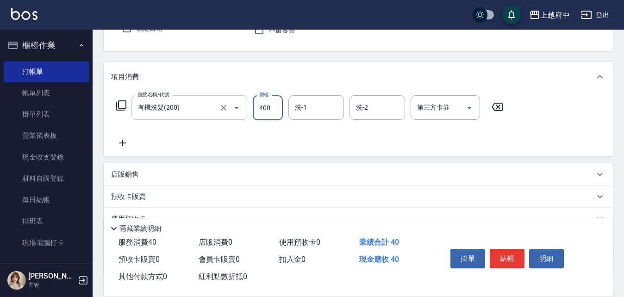
type input "400"
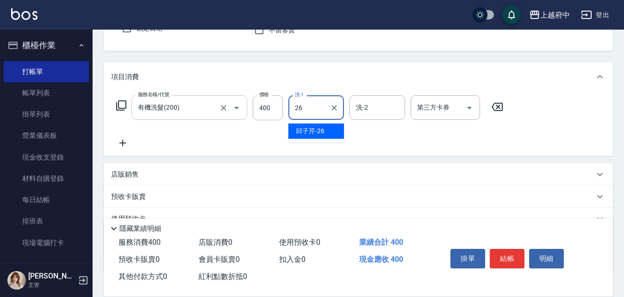
type input "[PERSON_NAME]-26"
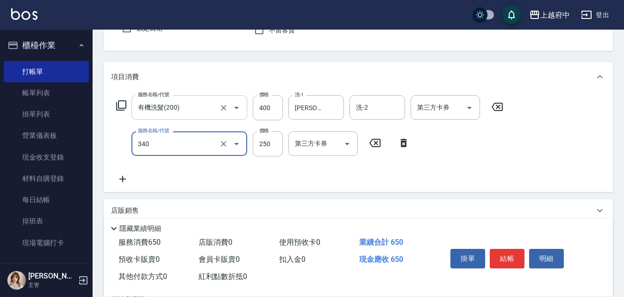
type input "剪髮(340)"
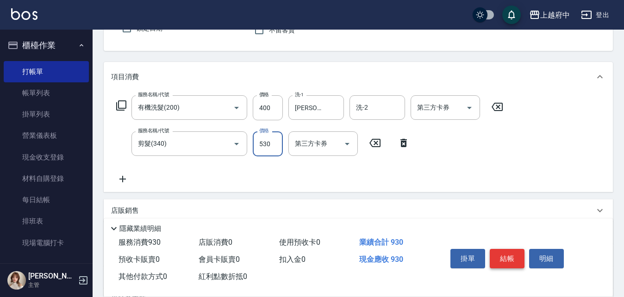
type input "530"
click at [511, 258] on button "結帳" at bounding box center [507, 258] width 35 height 19
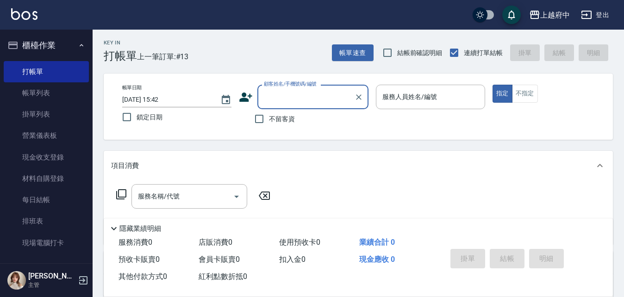
scroll to position [0, 0]
click at [529, 102] on button "不指定" at bounding box center [525, 95] width 26 height 18
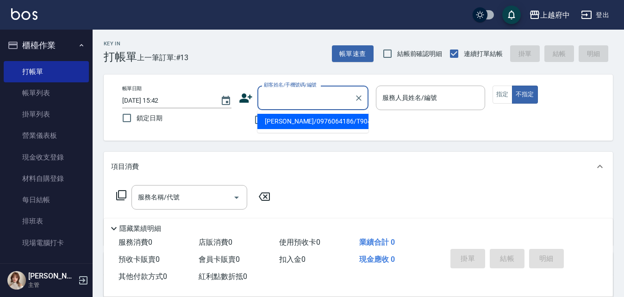
click at [311, 105] on input "顧客姓名/手機號碼/編號" at bounding box center [305, 98] width 89 height 16
type input "0981101817"
drag, startPoint x: 359, startPoint y: 96, endPoint x: 300, endPoint y: 115, distance: 62.3
click at [359, 95] on icon "Clear" at bounding box center [358, 97] width 9 height 9
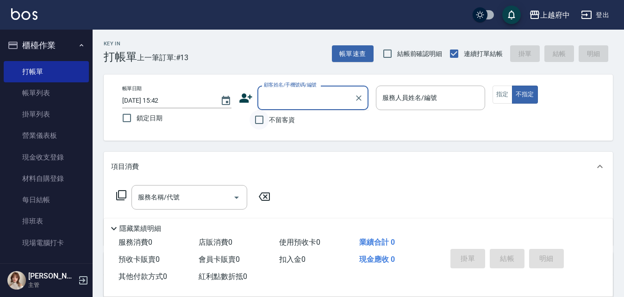
click at [262, 122] on input "不留客資" at bounding box center [258, 119] width 19 height 19
checkbox input "true"
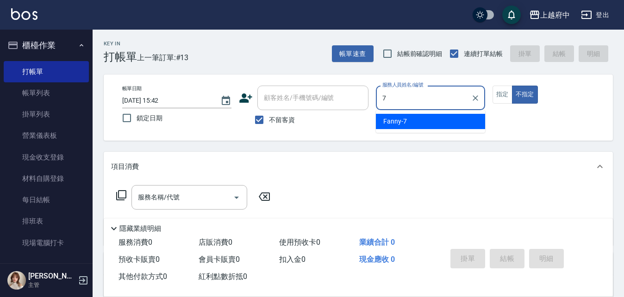
type input "Fanny-7"
type button "false"
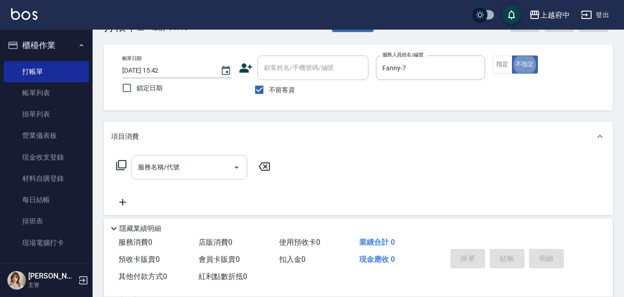
scroll to position [46, 0]
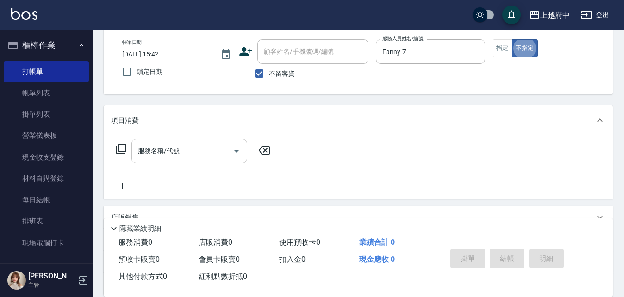
click at [190, 149] on input "服務名稱/代號" at bounding box center [182, 151] width 93 height 16
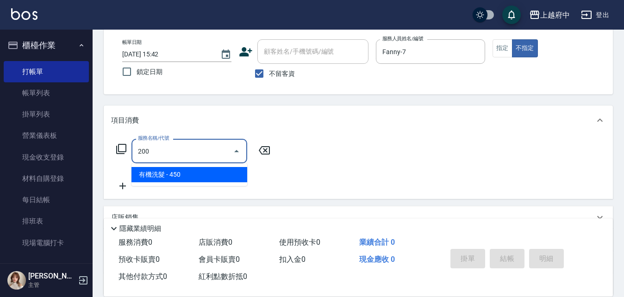
type input "有機洗髮(200)"
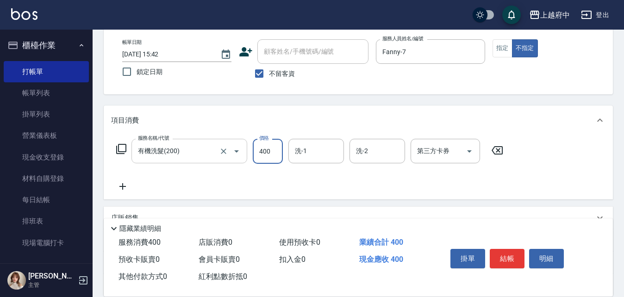
type input "400"
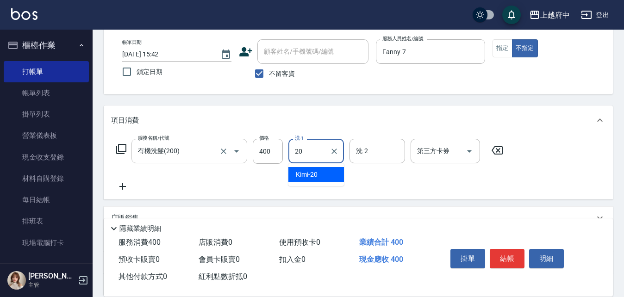
type input "Kimi-20"
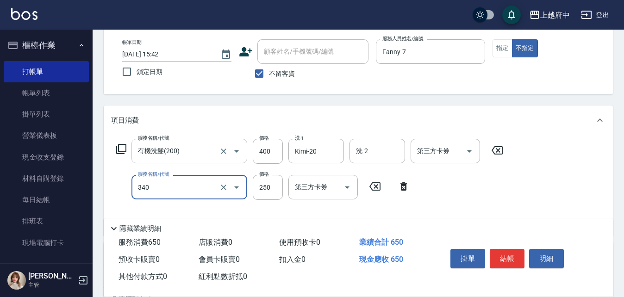
type input "剪髮(340)"
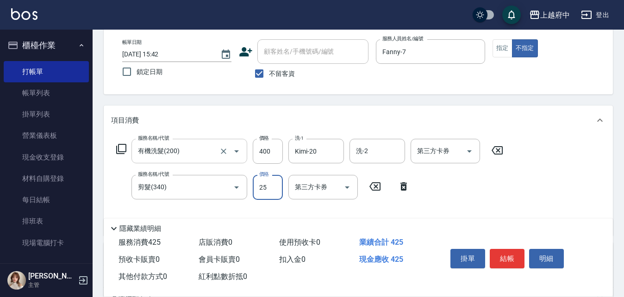
type input "250"
click at [327, 99] on div "Key In 打帳單 上一筆訂單:#13 帳單速查 結帳前確認明細 連續打單結帳 掛單 結帳 明細 帳單日期 2025/10/12 15:42 鎖定日期 顧客…" at bounding box center [358, 201] width 531 height 437
click at [507, 257] on button "結帳" at bounding box center [507, 258] width 35 height 19
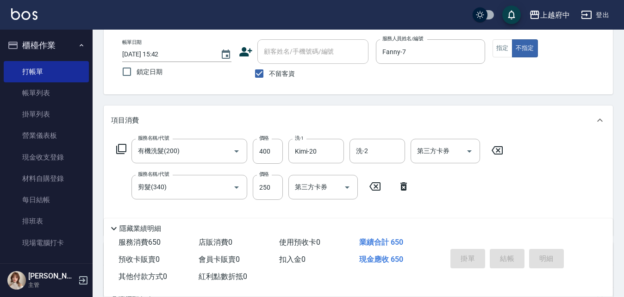
type input "2025/10/12 15:43"
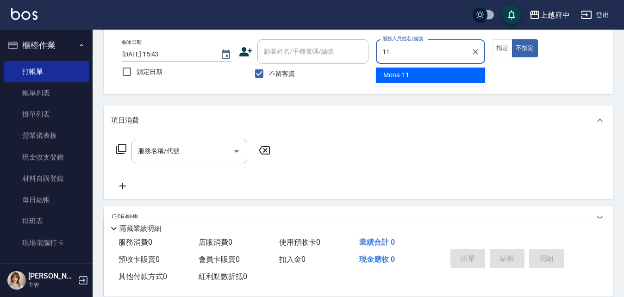
click at [450, 74] on div "Mona -11" at bounding box center [430, 75] width 109 height 15
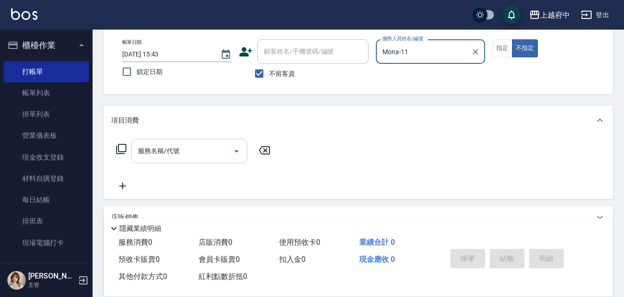
type input "Mona-11"
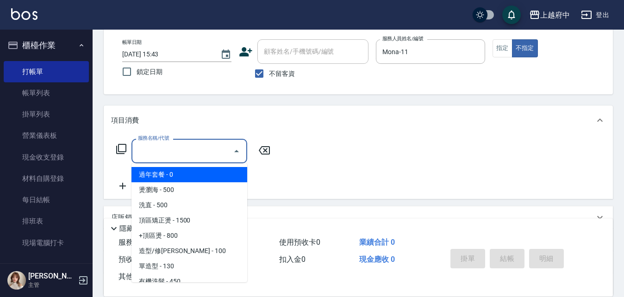
click at [180, 146] on input "服務名稱/代號" at bounding box center [182, 151] width 93 height 16
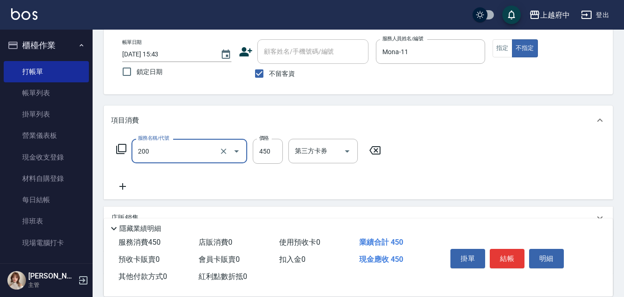
type input "有機洗髮(200)"
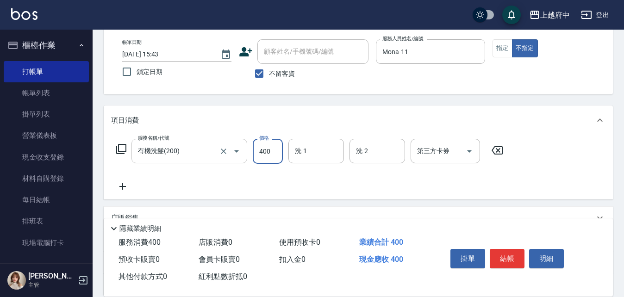
type input "400"
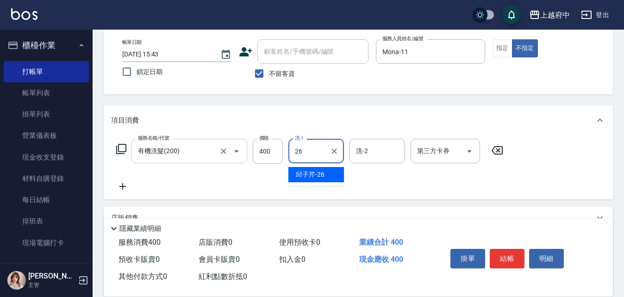
type input "[PERSON_NAME]-26"
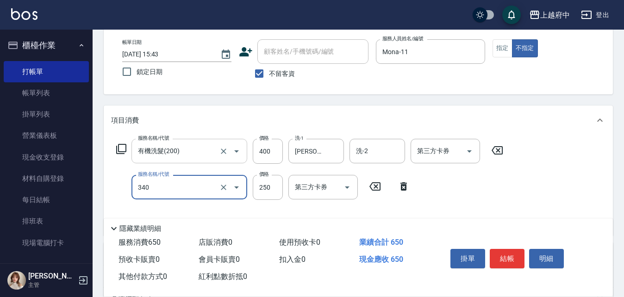
type input "剪髮(340)"
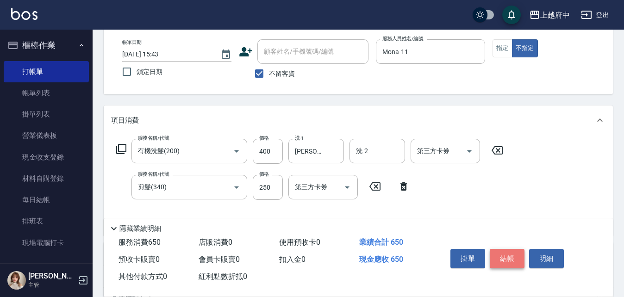
click at [517, 255] on button "結帳" at bounding box center [507, 258] width 35 height 19
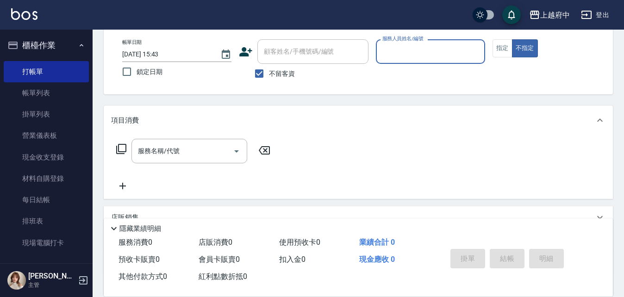
click at [275, 75] on span "不留客資" at bounding box center [282, 74] width 26 height 10
click at [269, 75] on input "不留客資" at bounding box center [258, 73] width 19 height 19
checkbox input "false"
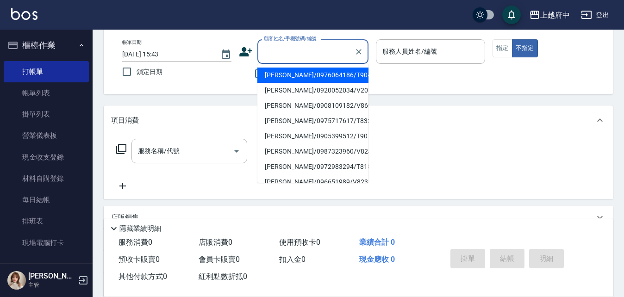
click at [292, 48] on input "顧客姓名/手機號碼/編號" at bounding box center [305, 52] width 89 height 16
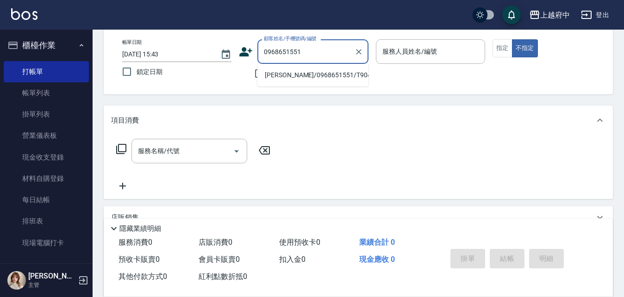
click at [303, 77] on li "[PERSON_NAME]/0968651551/T90441" at bounding box center [312, 75] width 111 height 15
type input "[PERSON_NAME]/0968651551/T90441"
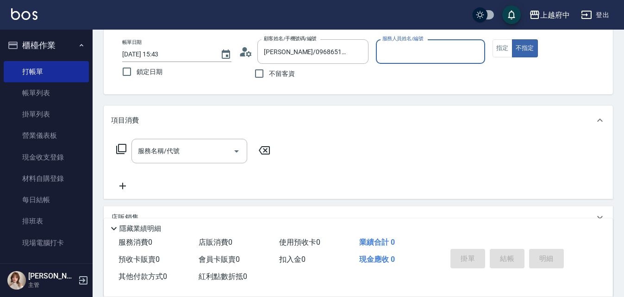
type input "Jun-2"
click at [470, 49] on button "Clear" at bounding box center [475, 51] width 13 height 13
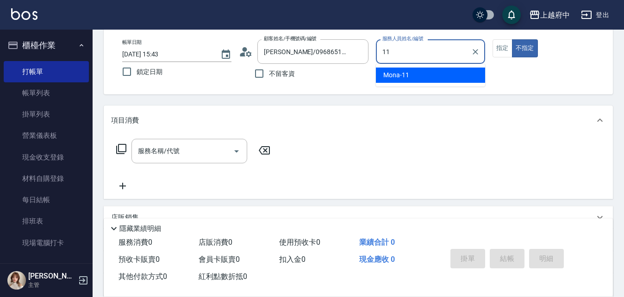
click at [447, 74] on div "Mona -11" at bounding box center [430, 75] width 109 height 15
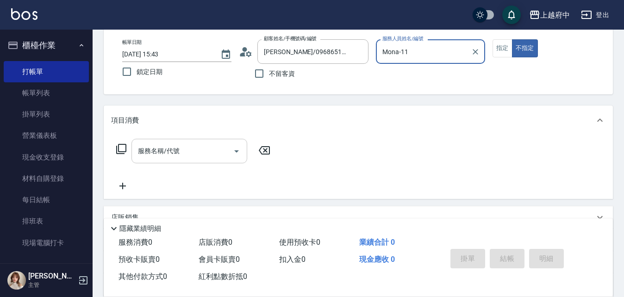
type input "Mona-11"
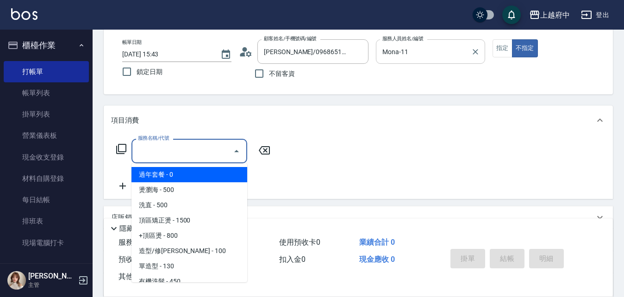
click at [162, 150] on input "服務名稱/代號" at bounding box center [182, 151] width 93 height 16
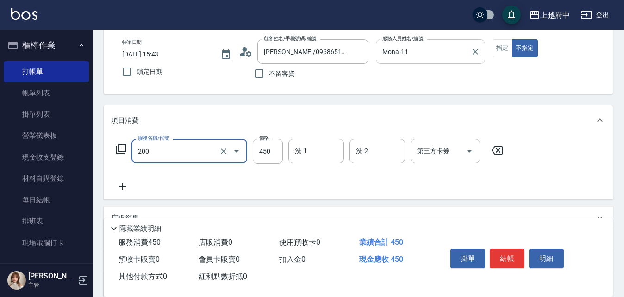
type input "有機洗髮(200)"
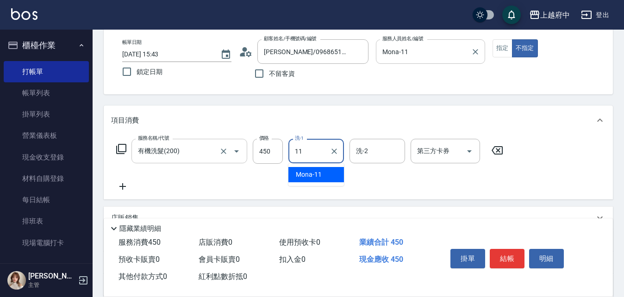
type input "Mona-11"
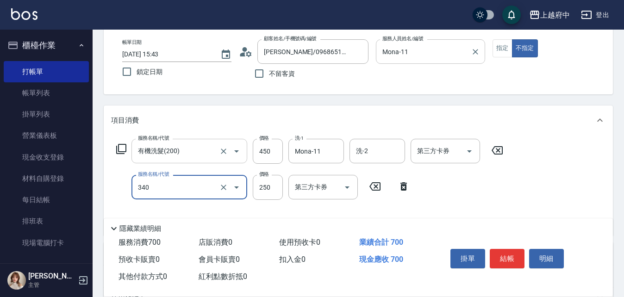
type input "剪髮(340)"
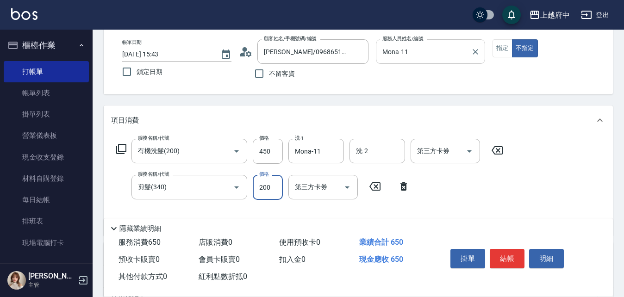
type input "200"
click at [312, 104] on div "Key In 打帳單 上一筆訂單:#15 帳單速查 結帳前確認明細 連續打單結帳 掛單 結帳 明細 帳單日期 2025/10/12 15:43 鎖定日期 顧客…" at bounding box center [358, 213] width 531 height 460
click at [521, 257] on button "結帳" at bounding box center [507, 258] width 35 height 19
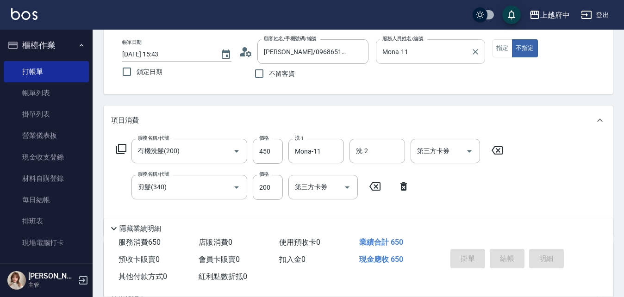
type input "2025/10/12 15:44"
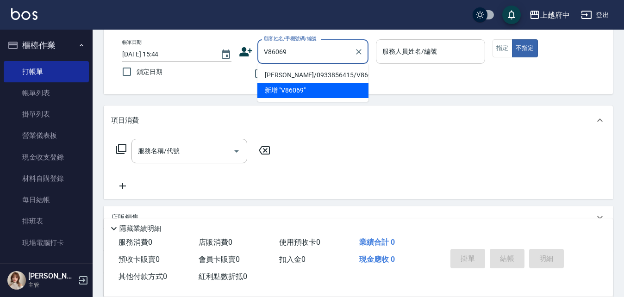
click at [334, 67] on ul "江珮吟/0933856415/V86069 新增 "V86069"" at bounding box center [312, 83] width 111 height 38
click at [348, 74] on li "[PERSON_NAME]/0933856415/V86069" at bounding box center [312, 75] width 111 height 15
type input "[PERSON_NAME]/0933856415/V86069"
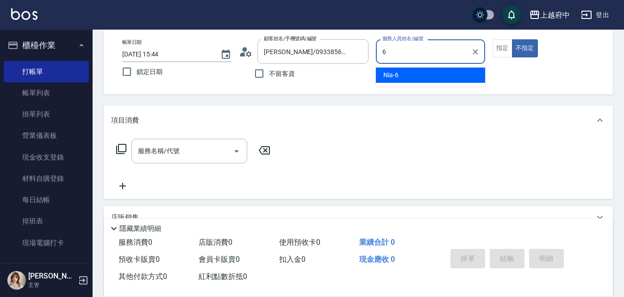
click at [423, 77] on div "Nia -6" at bounding box center [430, 75] width 109 height 15
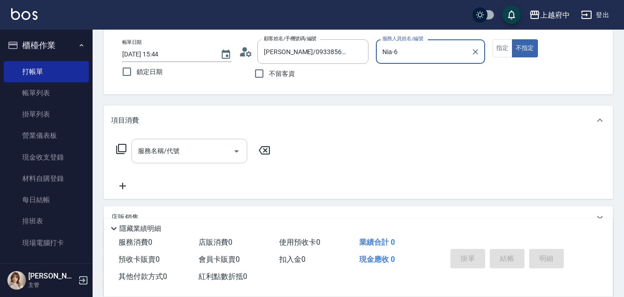
type input "Nia-6"
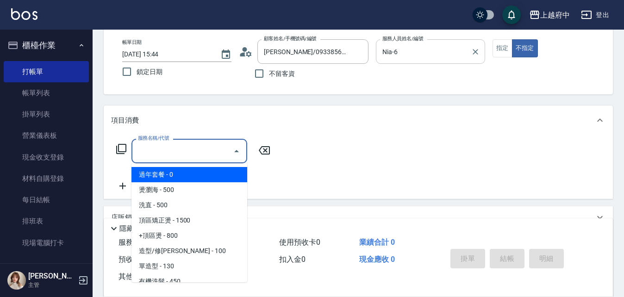
click at [196, 143] on input "服務名稱/代號" at bounding box center [182, 151] width 93 height 16
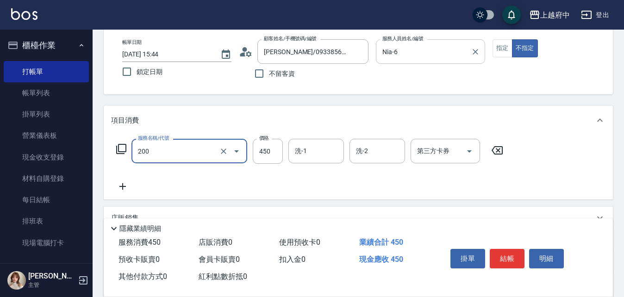
type input "有機洗髮(200)"
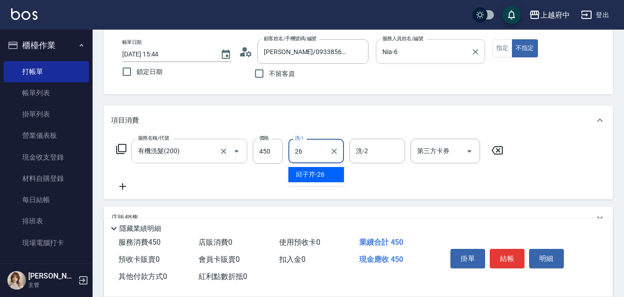
type input "[PERSON_NAME]-26"
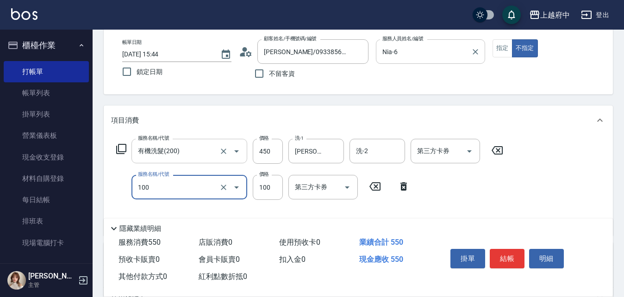
type input "造型/修劉海(100)"
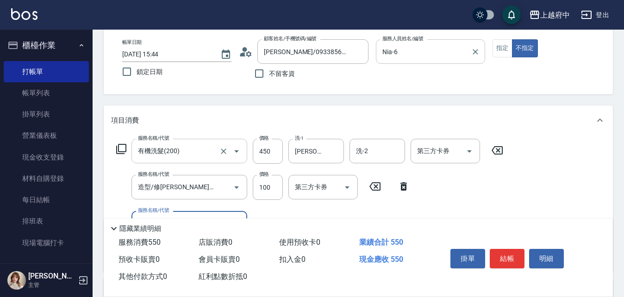
scroll to position [93, 0]
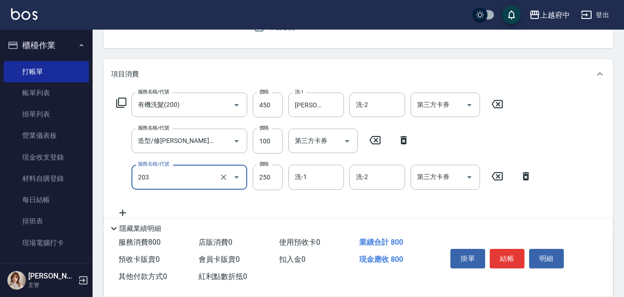
type input "升級滋養護髮(203)"
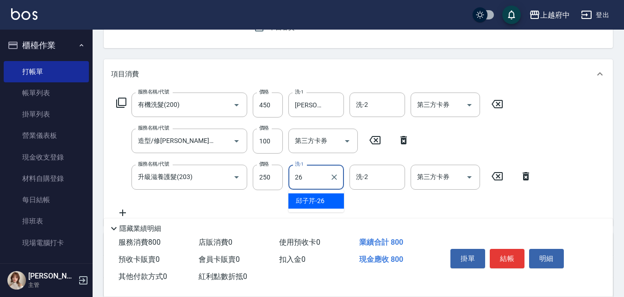
type input "[PERSON_NAME]-26"
drag, startPoint x: 513, startPoint y: 256, endPoint x: 271, endPoint y: 218, distance: 245.1
click at [271, 218] on div "隱藏業績明細 服務消費 800 店販消費 0 使用預收卡 0 業績合計 800 預收卡販賣 0 會員卡販賣 0 扣入金 0 現金應收 800 其他付款方式 0…" at bounding box center [358, 257] width 509 height 78
click at [274, 139] on input "100" at bounding box center [268, 141] width 30 height 25
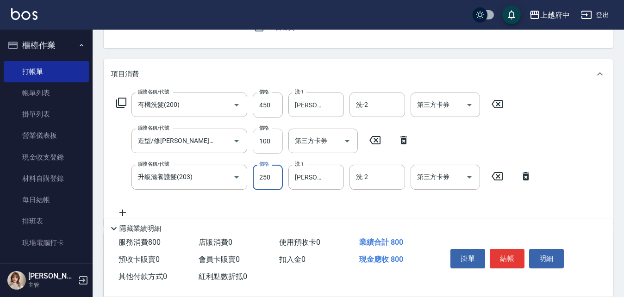
click at [275, 139] on input "100" at bounding box center [268, 141] width 30 height 25
type input "150"
click at [224, 199] on div "服務名稱/代號 有機洗髮(200) 服務名稱/代號 價格 450 價格 洗-1 邱子芹-26 洗-1 洗-2 洗-2 第三方卡券 第三方卡券 服務名稱/代號 …" at bounding box center [324, 155] width 426 height 125
click at [511, 254] on button "結帳" at bounding box center [507, 258] width 35 height 19
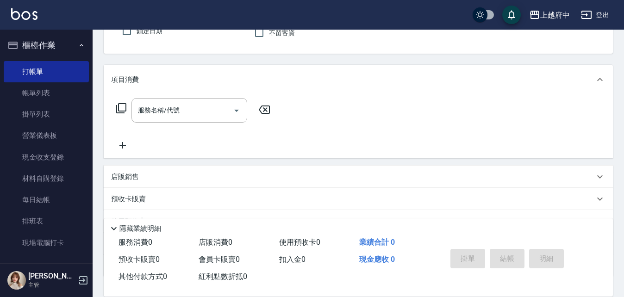
scroll to position [44, 0]
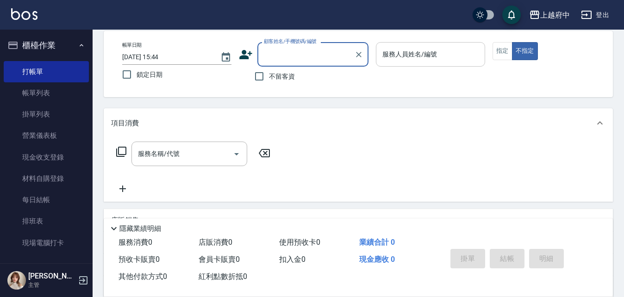
click at [280, 74] on span "不留客資" at bounding box center [282, 77] width 26 height 10
click at [269, 74] on input "不留客資" at bounding box center [258, 76] width 19 height 19
checkbox input "true"
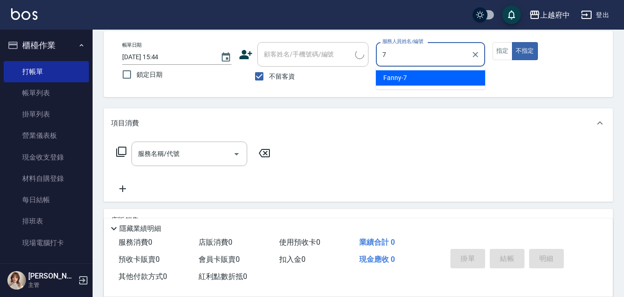
type input "Fanny-7"
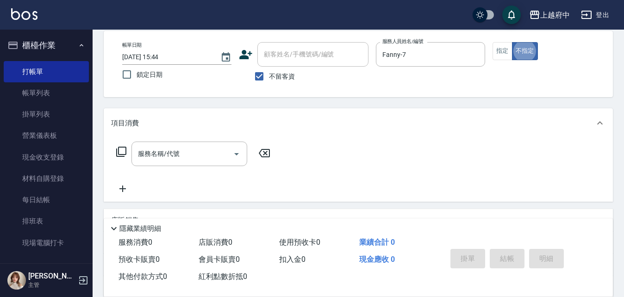
scroll to position [90, 0]
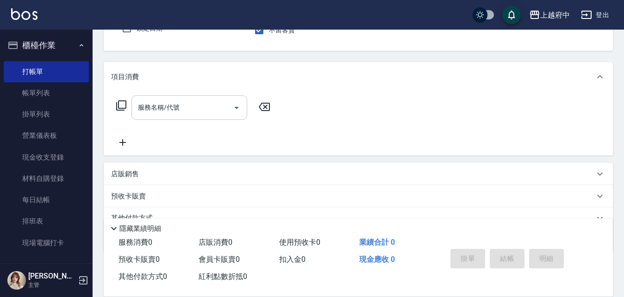
click at [163, 103] on input "服務名稱/代號" at bounding box center [182, 108] width 93 height 16
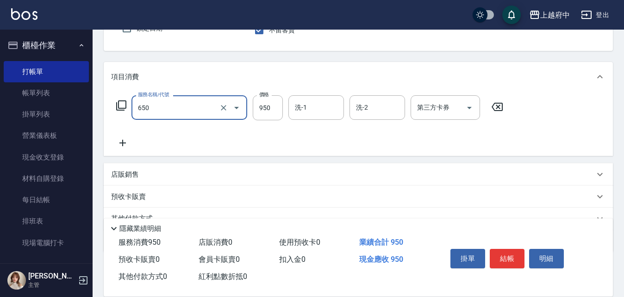
type input "SPA精油洗髮(650)"
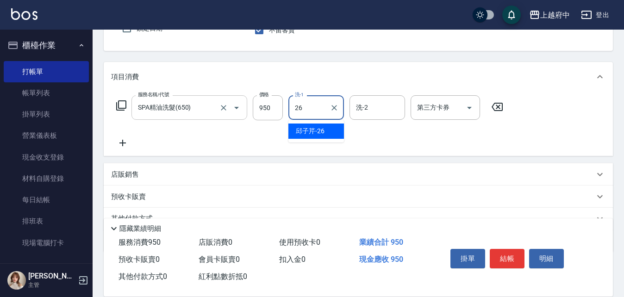
type input "[PERSON_NAME]-26"
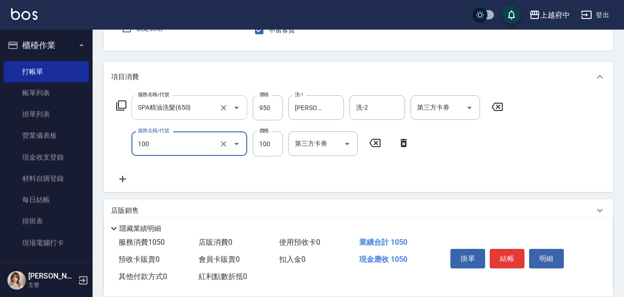
type input "造型/修劉海(100)"
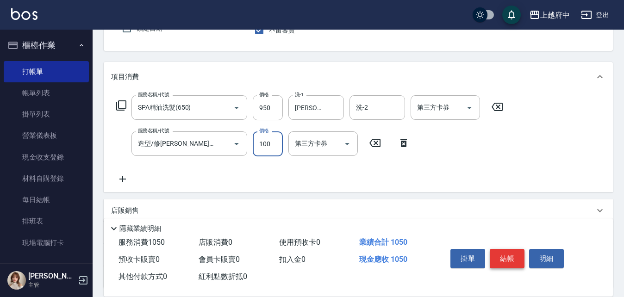
click at [510, 251] on button "結帳" at bounding box center [507, 258] width 35 height 19
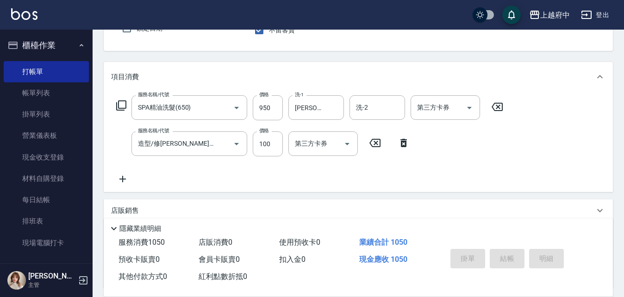
type input "[DATE] 15:45"
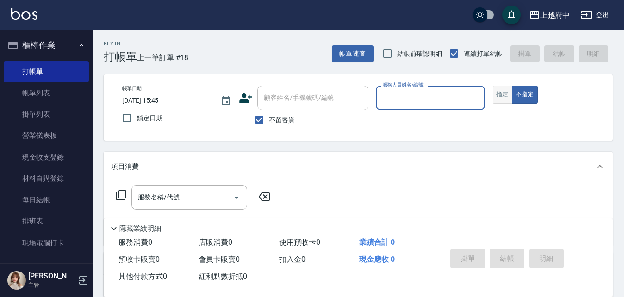
click at [500, 93] on button "指定" at bounding box center [502, 95] width 20 height 18
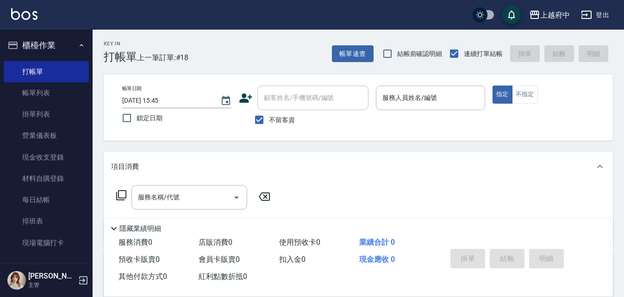
click at [280, 115] on span "不留客資" at bounding box center [282, 120] width 26 height 10
click at [269, 115] on input "不留客資" at bounding box center [258, 119] width 19 height 19
checkbox input "false"
click at [287, 102] on input "顧客姓名/手機號碼/編號" at bounding box center [305, 98] width 89 height 16
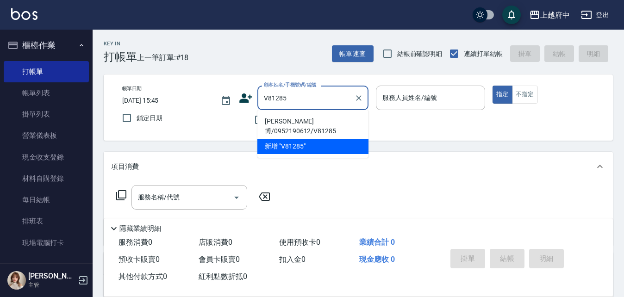
click at [314, 119] on li "[PERSON_NAME]博/0952190612/V81285" at bounding box center [312, 126] width 111 height 25
type input "[PERSON_NAME]博/0952190612/V81285"
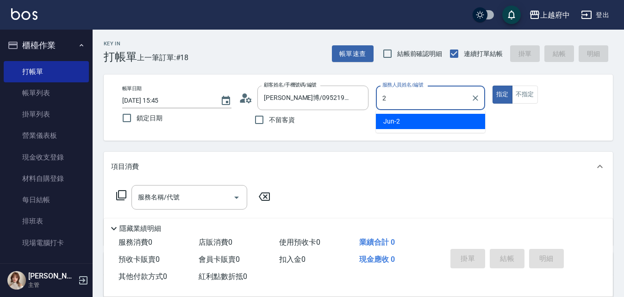
type input "Jun-2"
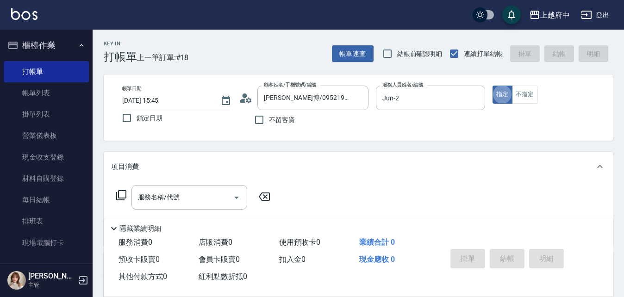
type button "true"
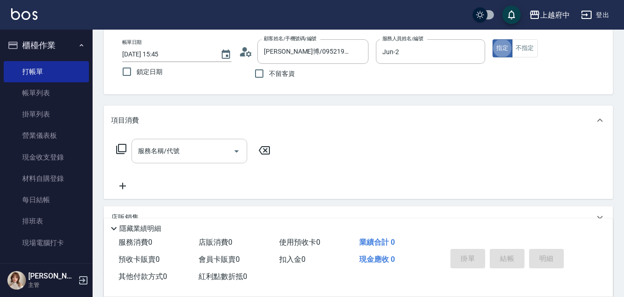
click at [199, 148] on input "服務名稱/代號" at bounding box center [182, 151] width 93 height 16
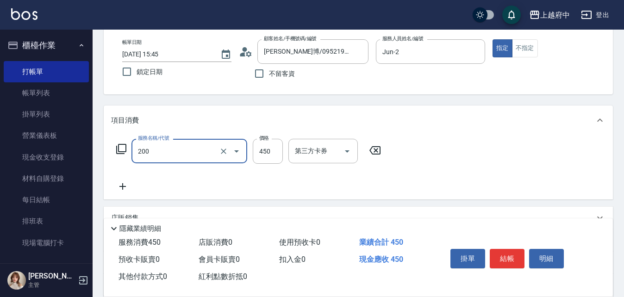
type input "有機洗髮(200)"
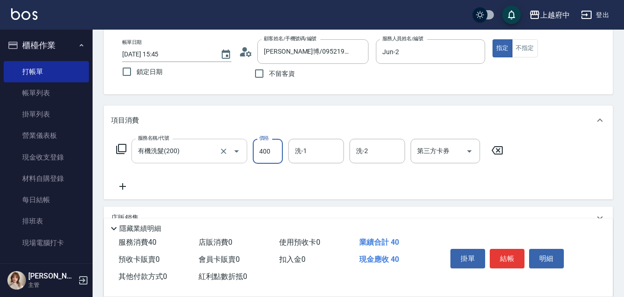
type input "400"
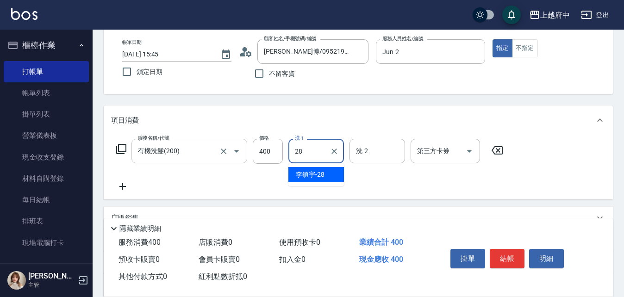
type input "[PERSON_NAME]-28"
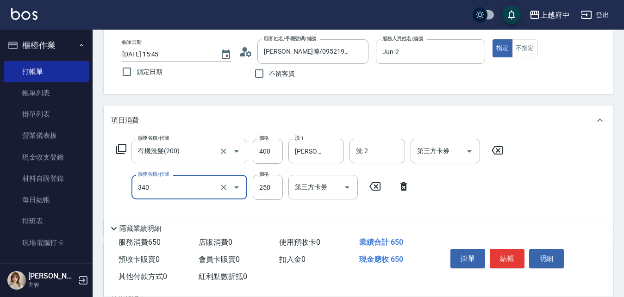
type input "剪髮(340)"
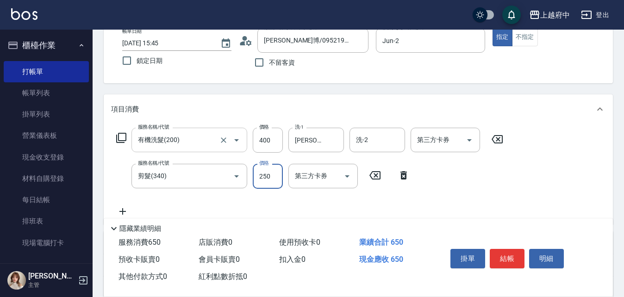
scroll to position [93, 0]
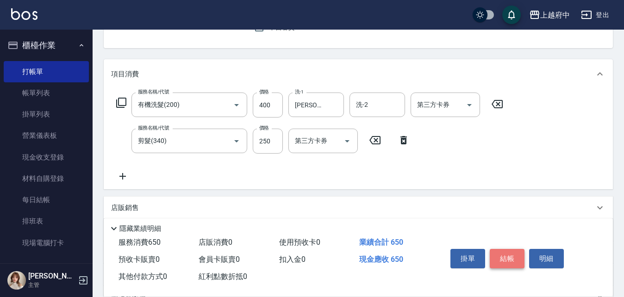
click at [500, 249] on button "結帳" at bounding box center [507, 258] width 35 height 19
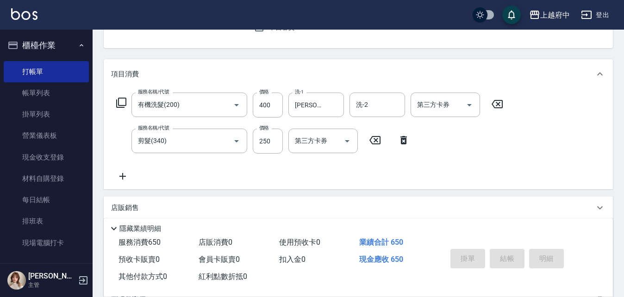
type input "[DATE] 16:47"
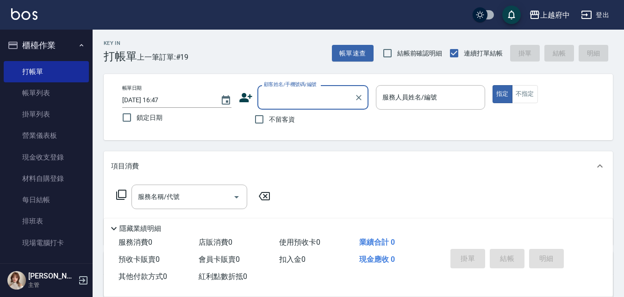
scroll to position [0, 0]
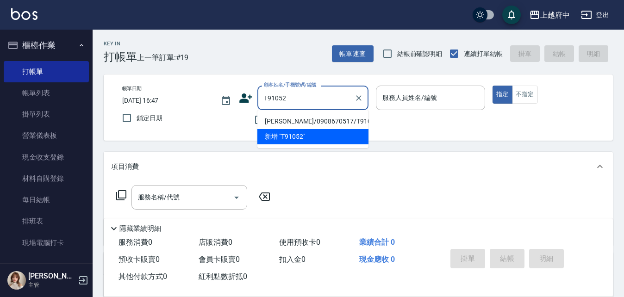
click at [305, 119] on li "[PERSON_NAME]/0908670517/T91052" at bounding box center [312, 121] width 111 height 15
type input "[PERSON_NAME]/0908670517/T91052"
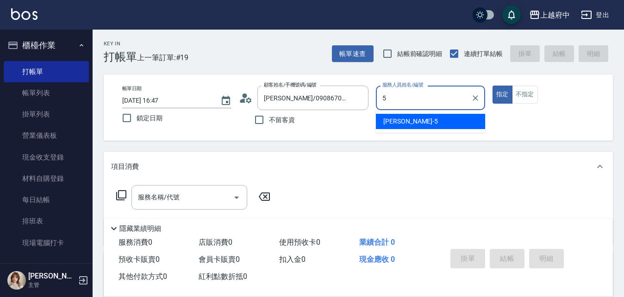
type input "[PERSON_NAME]-5"
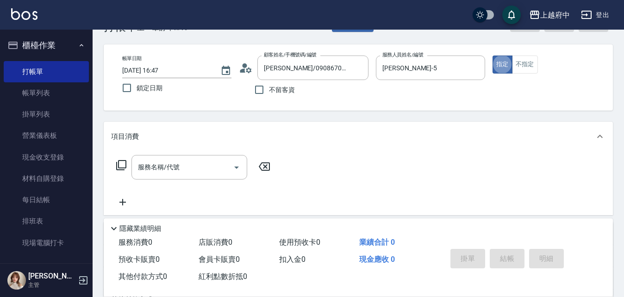
scroll to position [46, 0]
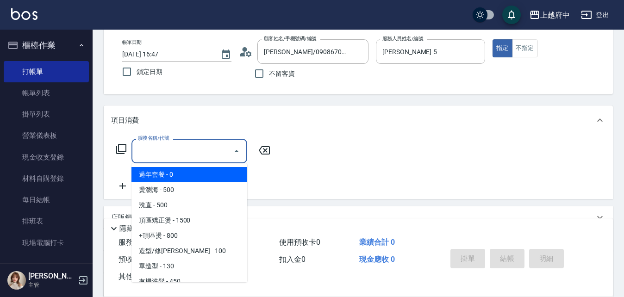
click at [208, 151] on input "服務名稱/代號" at bounding box center [182, 151] width 93 height 16
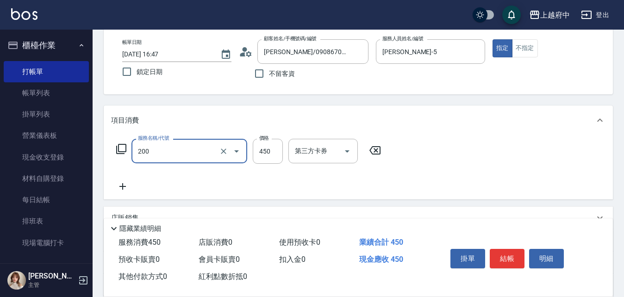
type input "有機洗髮(200)"
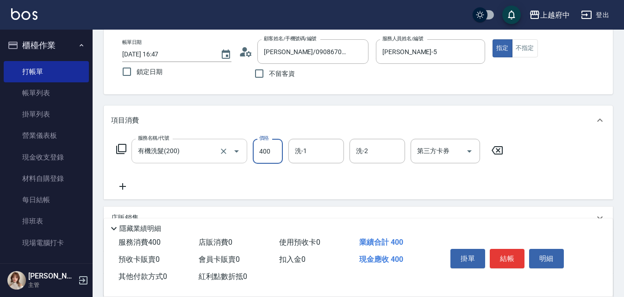
type input "400"
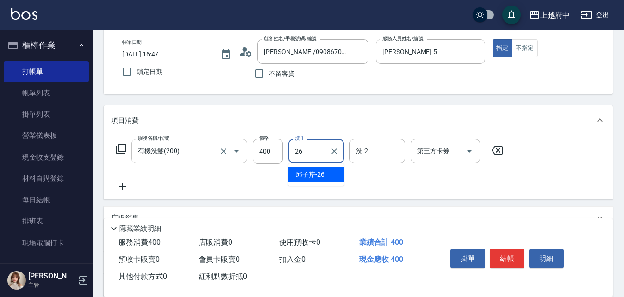
type input "[PERSON_NAME]-26"
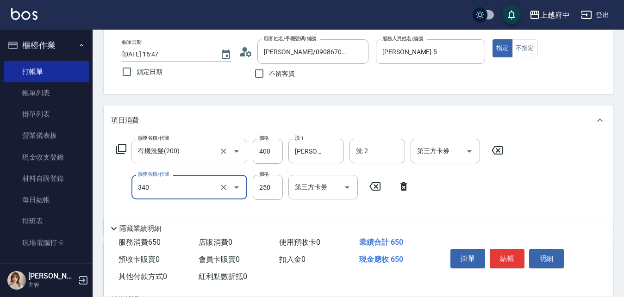
type input "剪髮(340)"
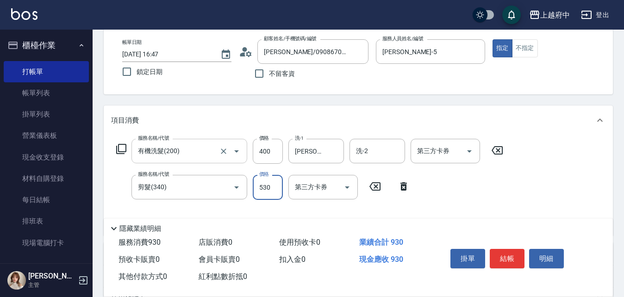
type input "530"
click at [509, 256] on button "結帳" at bounding box center [507, 258] width 35 height 19
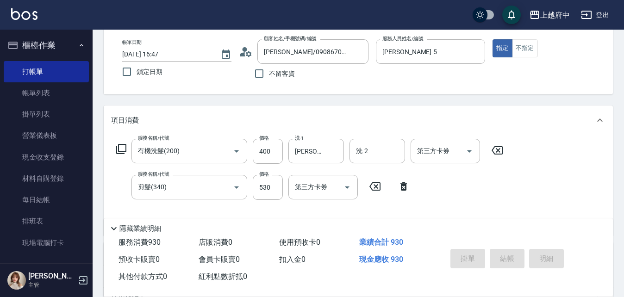
type input "[DATE] 16:48"
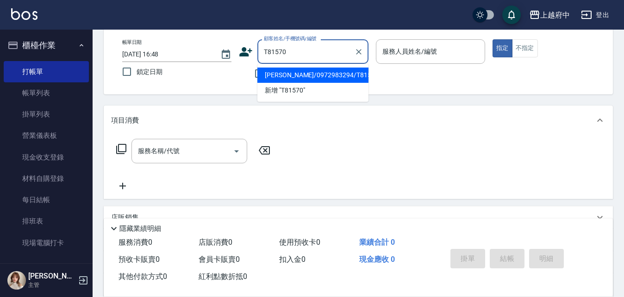
click at [345, 73] on li "[PERSON_NAME]/0972983294/T81570" at bounding box center [312, 75] width 111 height 15
type input "[PERSON_NAME]/0972983294/T81570"
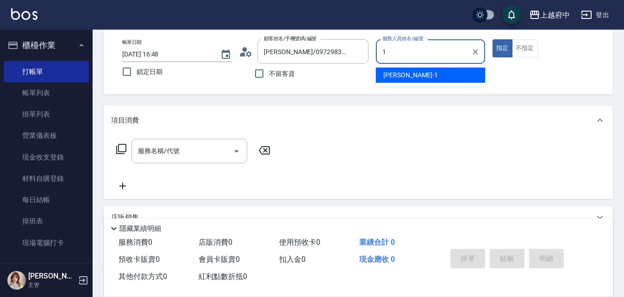
type input "[PERSON_NAME] -1"
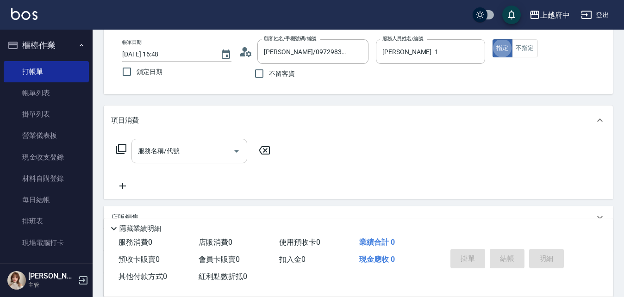
click at [209, 147] on input "服務名稱/代號" at bounding box center [182, 151] width 93 height 16
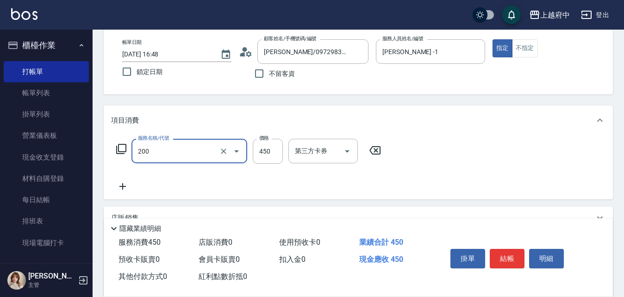
type input "有機洗髮(200)"
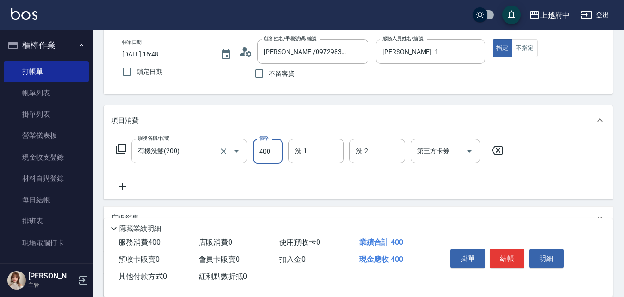
type input "400"
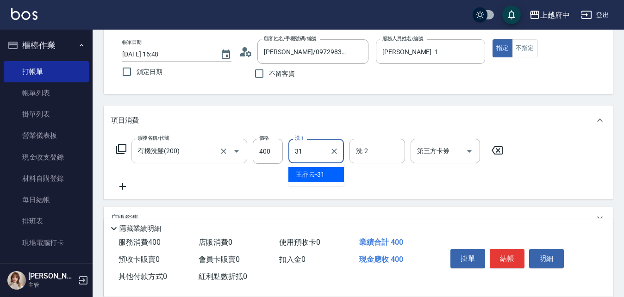
type input "[PERSON_NAME]-31"
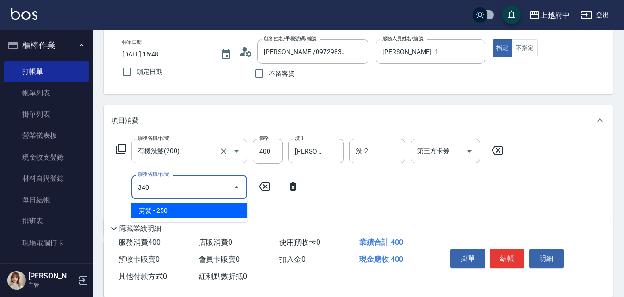
type input "剪髮(340)"
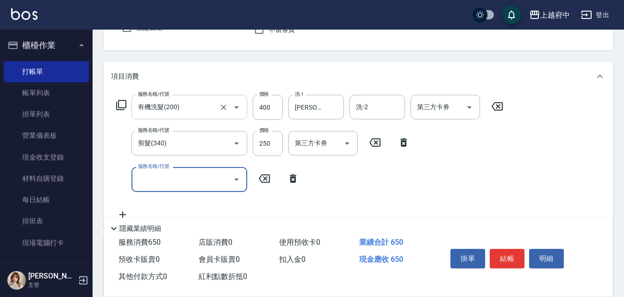
scroll to position [93, 0]
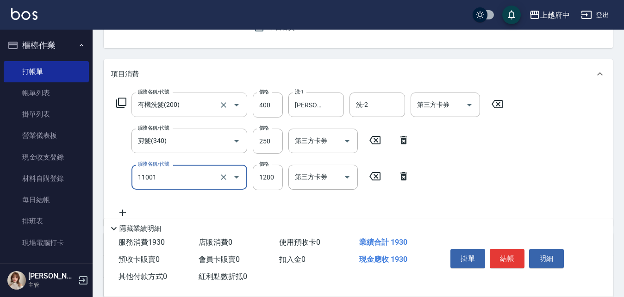
type input "燙髮S(11001)"
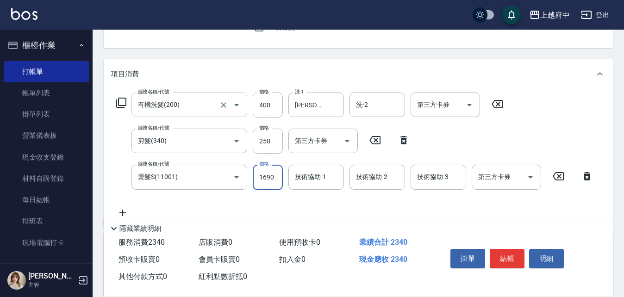
type input "1690"
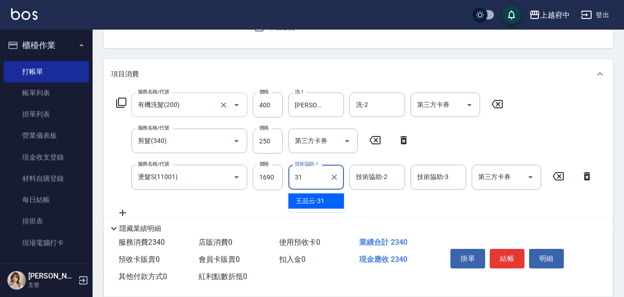
type input "[PERSON_NAME]-31"
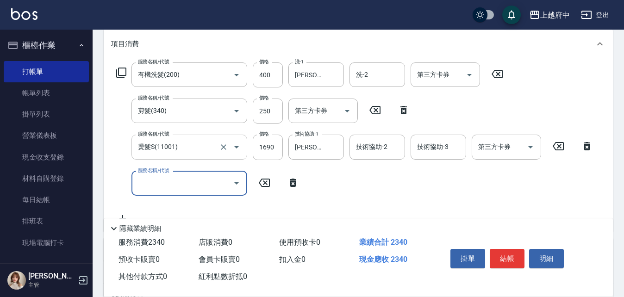
scroll to position [139, 0]
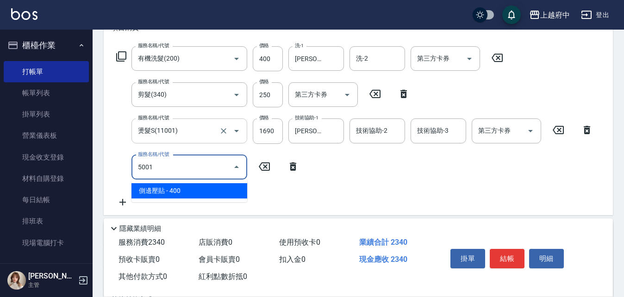
type input "側邊壓貼(5001)"
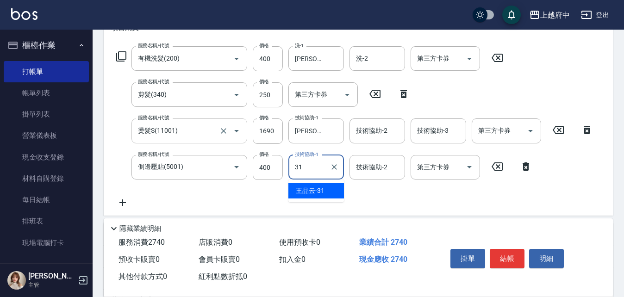
type input "[PERSON_NAME]-31"
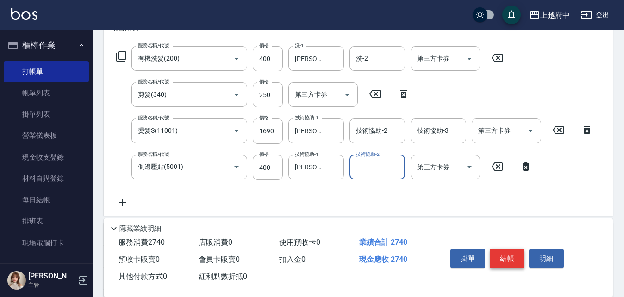
click at [516, 260] on button "結帳" at bounding box center [507, 258] width 35 height 19
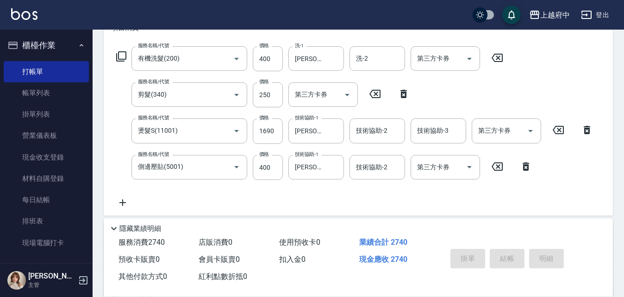
type input "[DATE] 16:49"
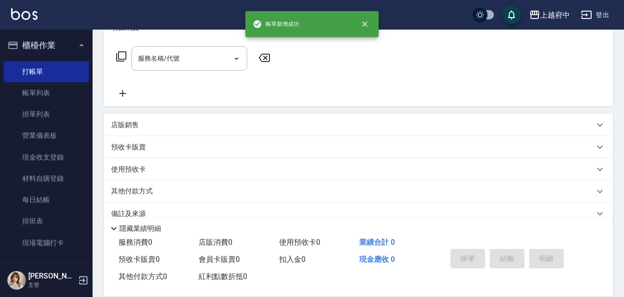
scroll to position [0, 0]
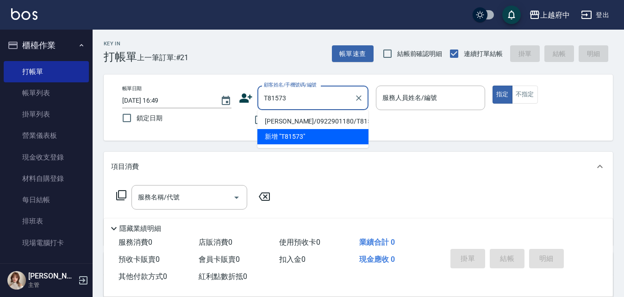
click at [355, 118] on li "[PERSON_NAME]/0922901180/T81573" at bounding box center [312, 121] width 111 height 15
type input "[PERSON_NAME]/0922901180/T81573"
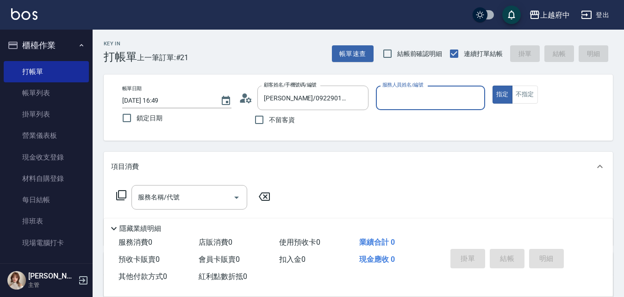
type input "黎黎-3"
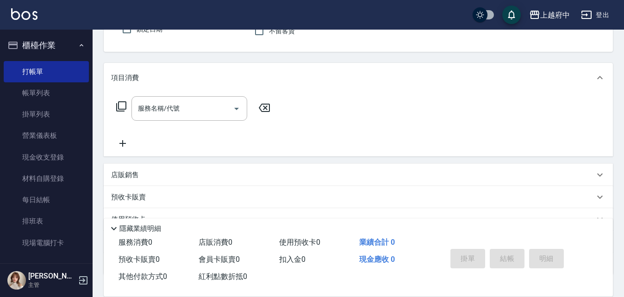
scroll to position [93, 0]
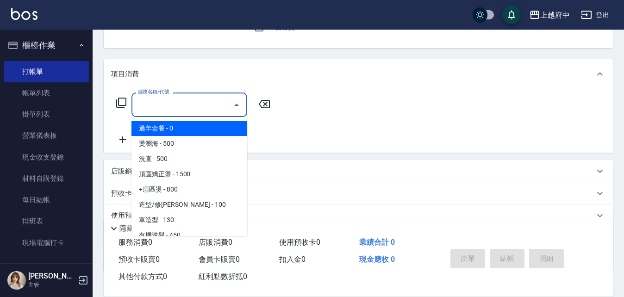
click at [198, 113] on input "服務名稱/代號" at bounding box center [182, 105] width 93 height 16
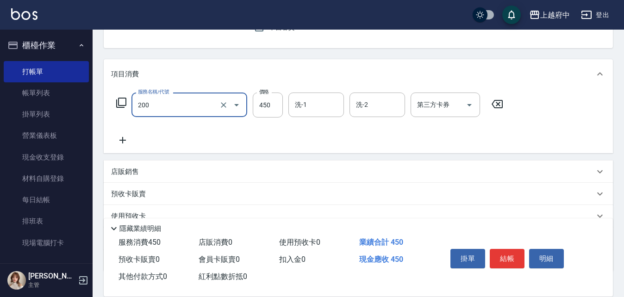
type input "有機洗髮(200)"
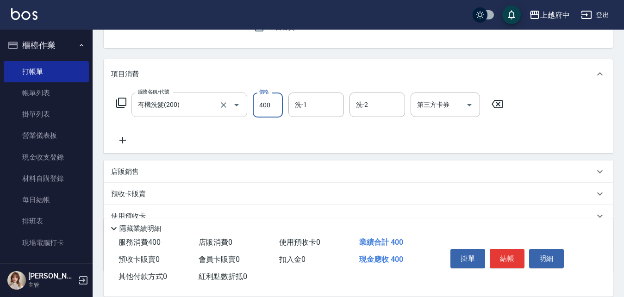
type input "400"
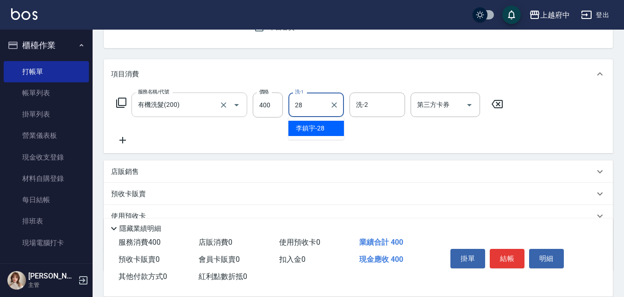
type input "[PERSON_NAME]-28"
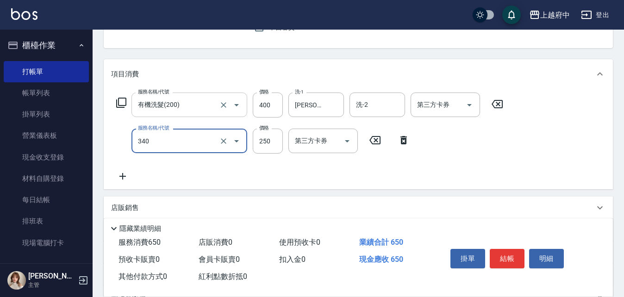
type input "剪髮(340)"
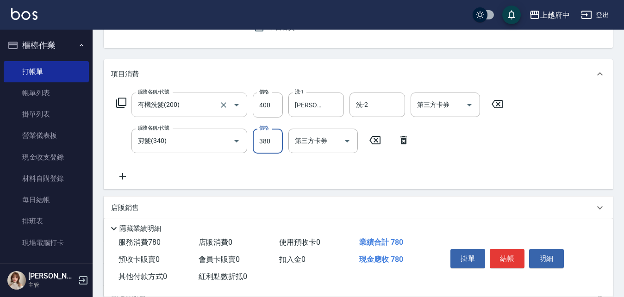
type input "380"
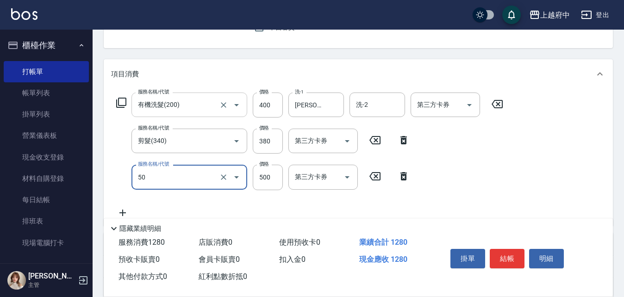
type input "燙瀏海(50)"
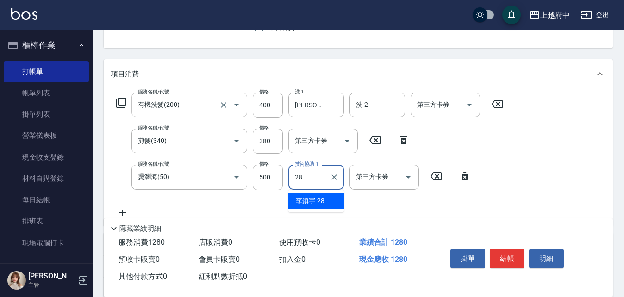
type input "[PERSON_NAME]-28"
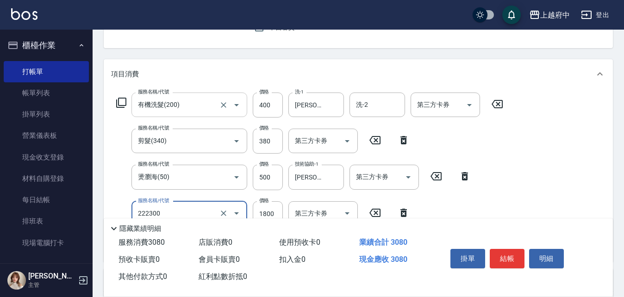
type input "結構三段式(222300)"
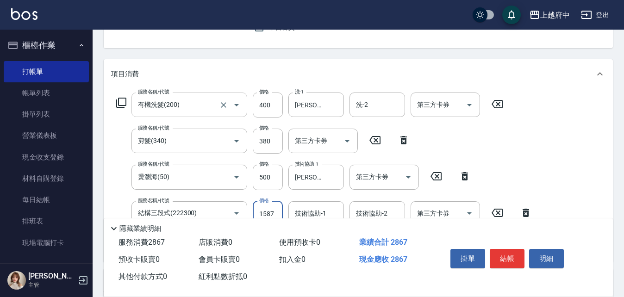
type input "1587"
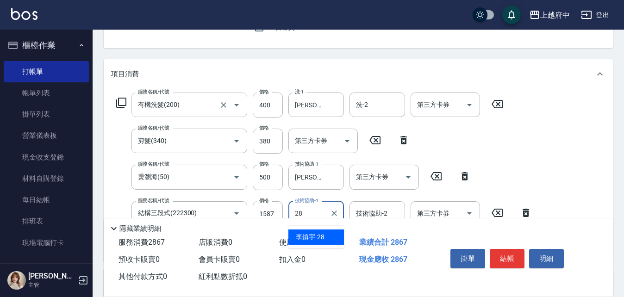
type input "[PERSON_NAME]-28"
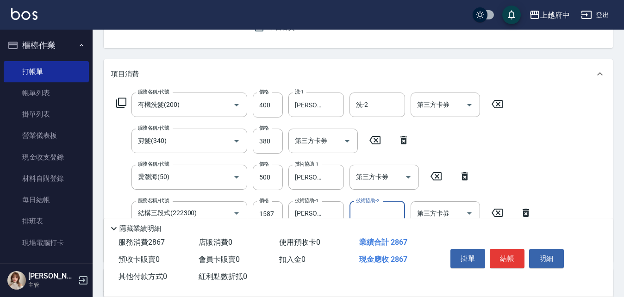
click at [395, 55] on div "Key In 打帳單 上一筆訂單:#21 帳單速查 結帳前確認明細 連續打單結帳 掛單 結帳 明細 帳單日期 [DATE] 16:49 鎖定日期 顧客姓名/手…" at bounding box center [358, 203] width 531 height 532
click at [510, 258] on button "結帳" at bounding box center [507, 258] width 35 height 19
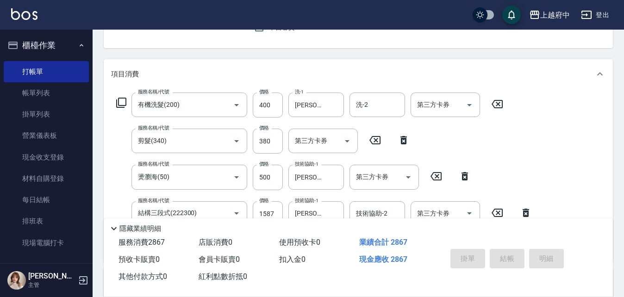
type input "[DATE] 16:50"
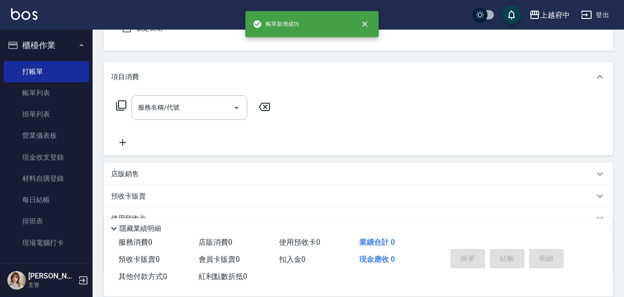
scroll to position [0, 0]
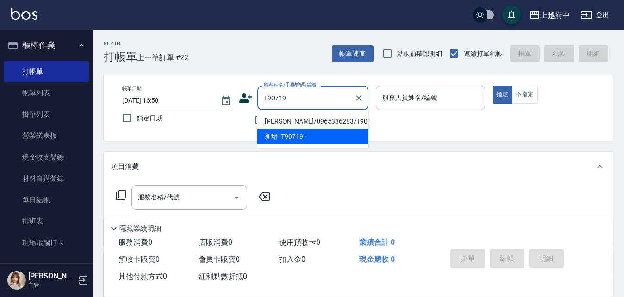
click at [316, 121] on li "[PERSON_NAME]/0965336283/T90719" at bounding box center [312, 121] width 111 height 15
type input "[PERSON_NAME]/0965336283/T90719"
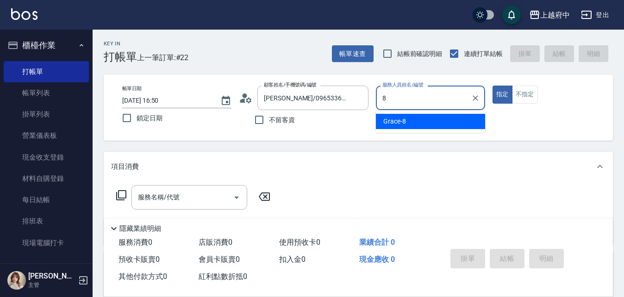
type input "Grace-8"
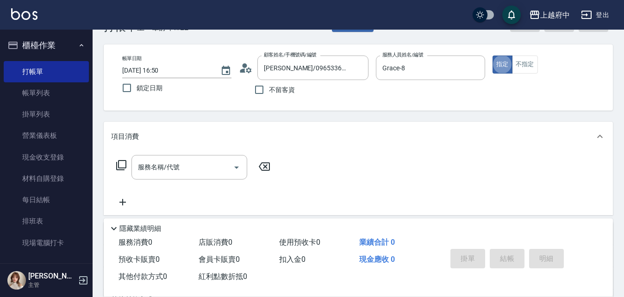
scroll to position [46, 0]
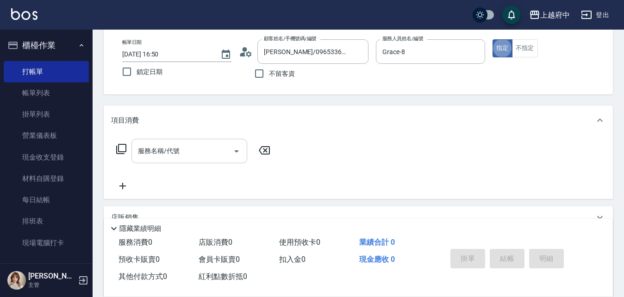
click at [191, 154] on input "服務名稱/代號" at bounding box center [182, 151] width 93 height 16
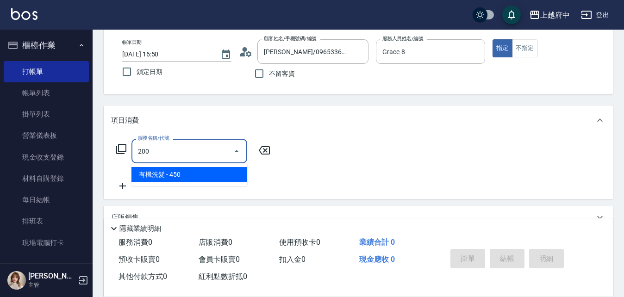
type input "有機洗髮(200)"
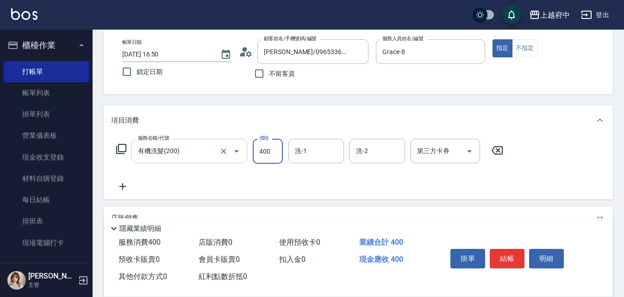
type input "400"
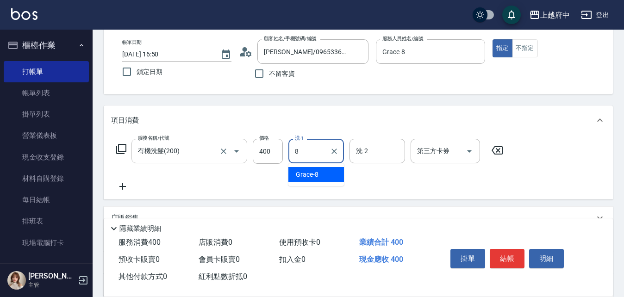
type input "Grace-8"
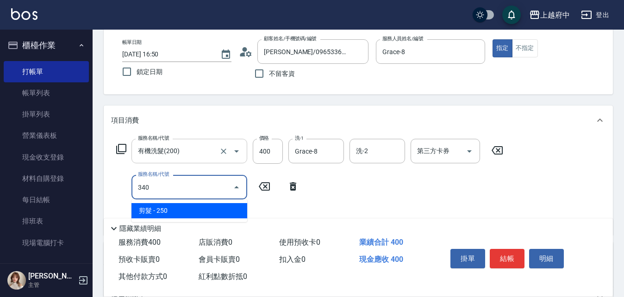
type input "剪髮(340)"
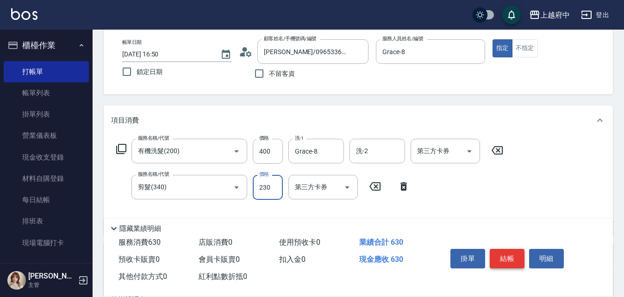
type input "230"
click at [503, 249] on button "結帳" at bounding box center [507, 258] width 35 height 19
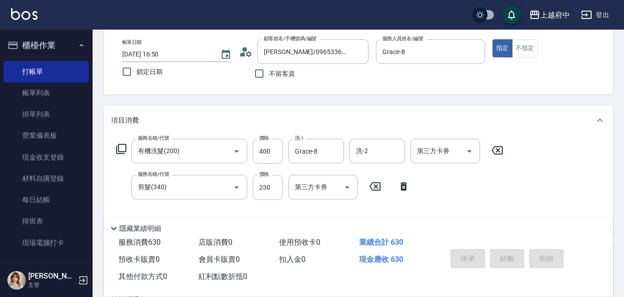
type input "[DATE] 16:51"
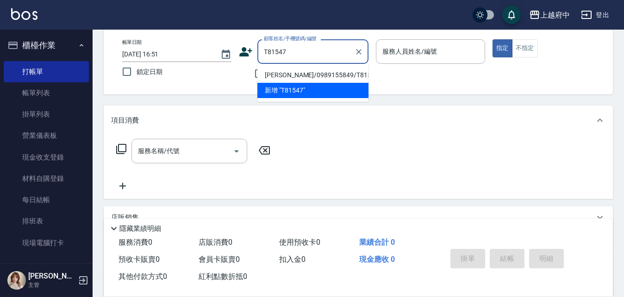
click at [340, 73] on li "[PERSON_NAME]/0989155849/T81547" at bounding box center [312, 75] width 111 height 15
type input "[PERSON_NAME]/0989155849/T81547"
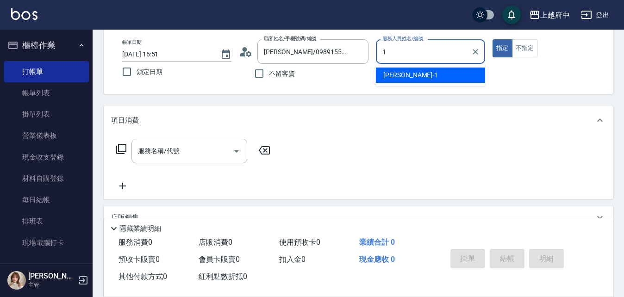
type input "[PERSON_NAME] -1"
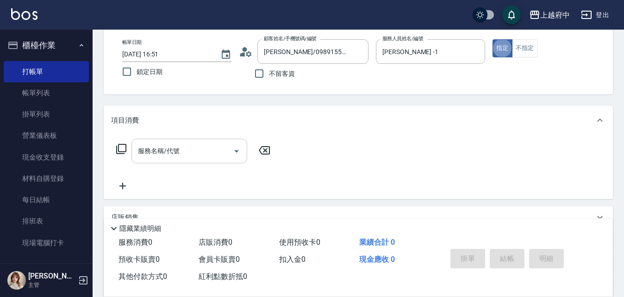
click at [201, 149] on input "服務名稱/代號" at bounding box center [182, 151] width 93 height 16
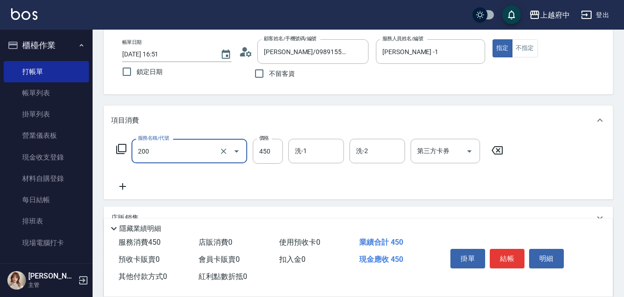
type input "有機洗髮(200)"
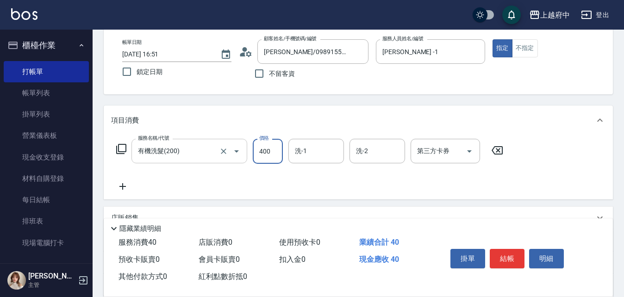
type input "400"
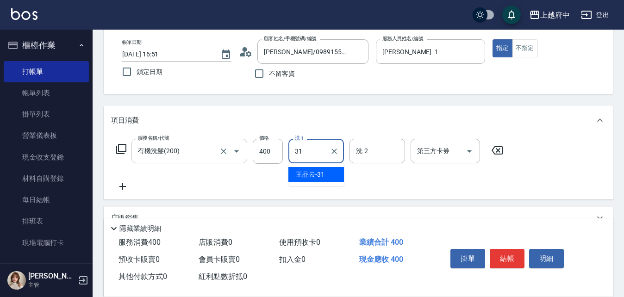
type input "[PERSON_NAME]-31"
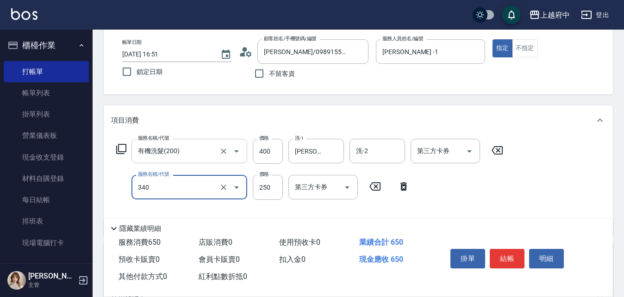
type input "剪髮(340)"
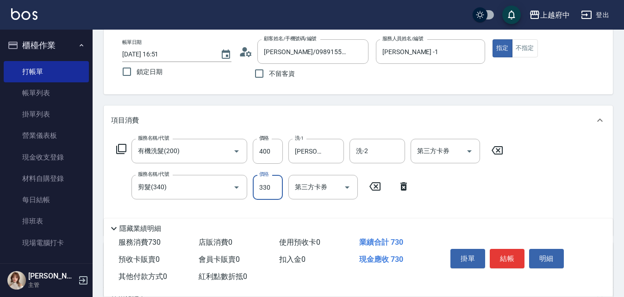
type input "330"
drag, startPoint x: 258, startPoint y: 100, endPoint x: 318, endPoint y: 123, distance: 65.1
click at [258, 99] on div "Key In 打帳單 上一筆訂單:#23 帳單速查 結帳前確認明細 連續打單結帳 掛單 結帳 明細 帳單日期 [DATE] 16:51 鎖定日期 顧客姓名/手…" at bounding box center [358, 213] width 531 height 460
click at [507, 256] on button "結帳" at bounding box center [507, 258] width 35 height 19
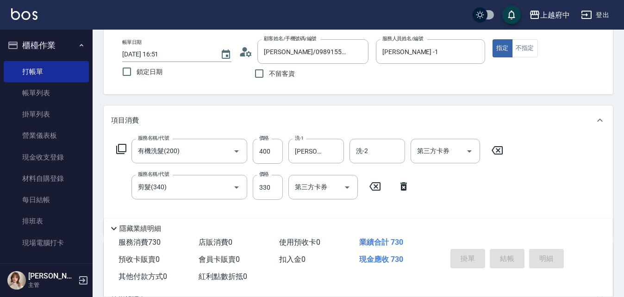
type input "[DATE] 16:52"
